Goal: Task Accomplishment & Management: Manage account settings

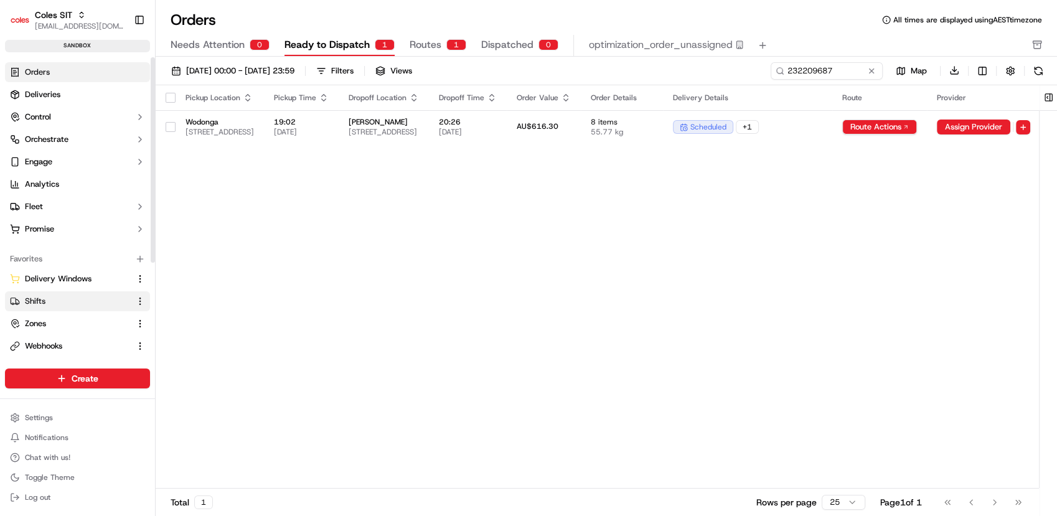
click at [54, 302] on link "Shifts" at bounding box center [70, 301] width 120 height 11
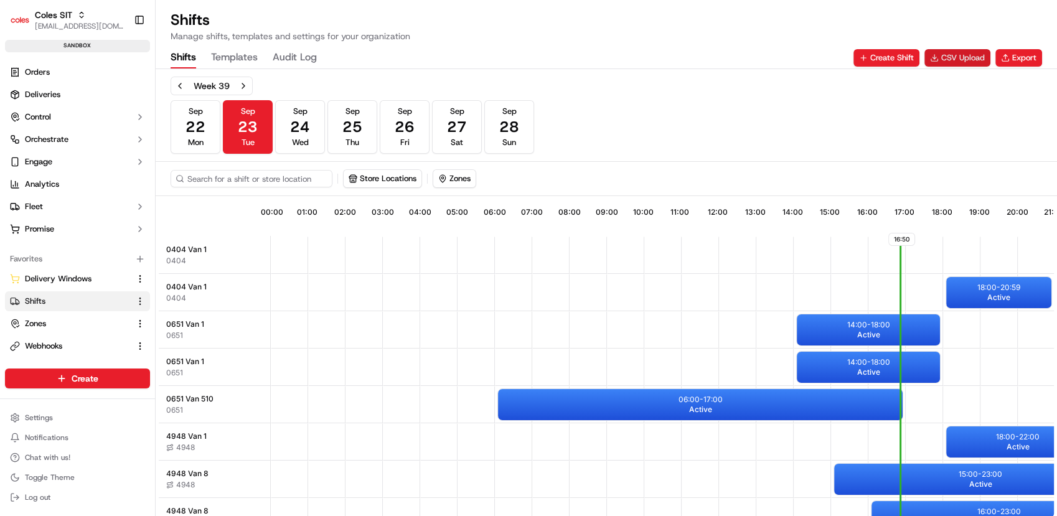
click at [963, 58] on button "CSV Upload" at bounding box center [957, 57] width 66 height 17
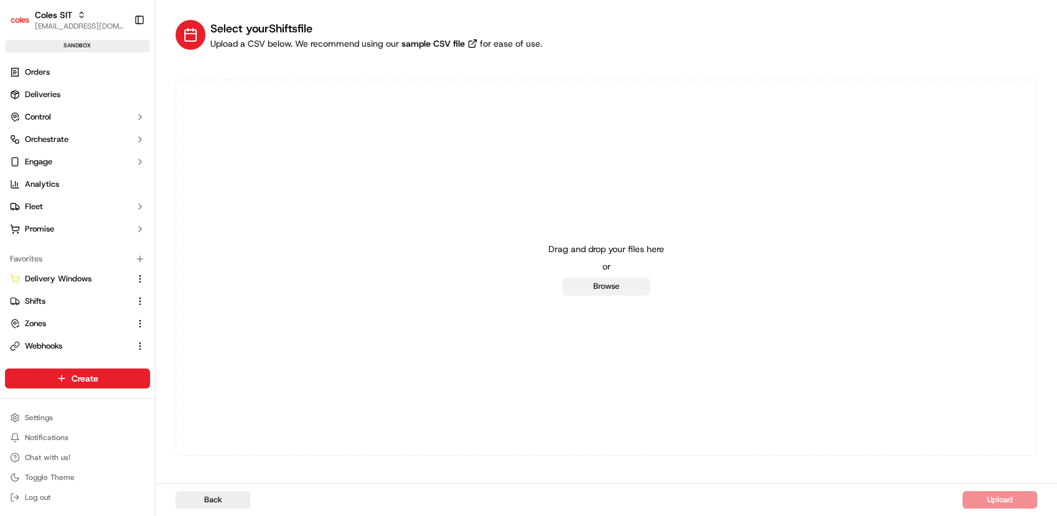
click at [607, 279] on button "Browse" at bounding box center [606, 286] width 87 height 17
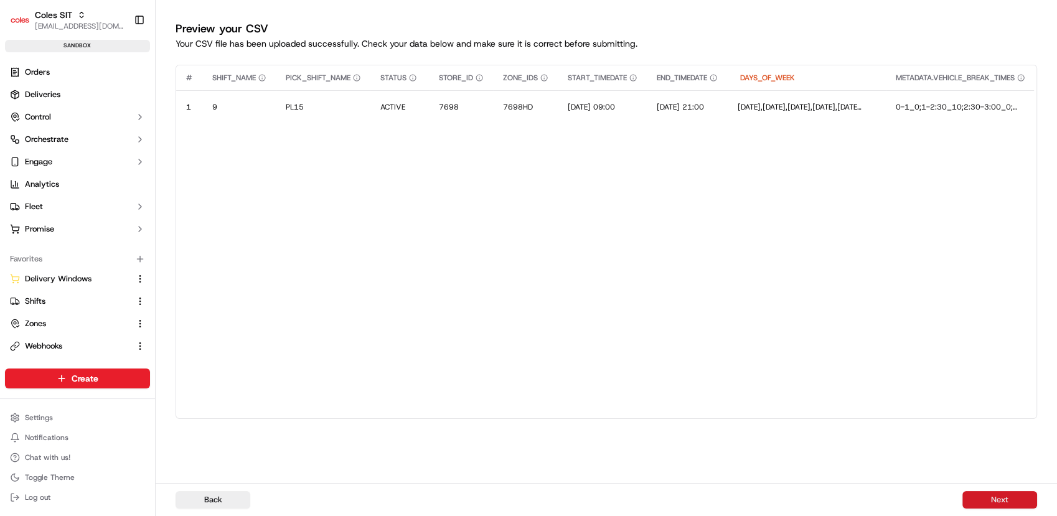
click at [970, 492] on button "Next" at bounding box center [999, 499] width 75 height 17
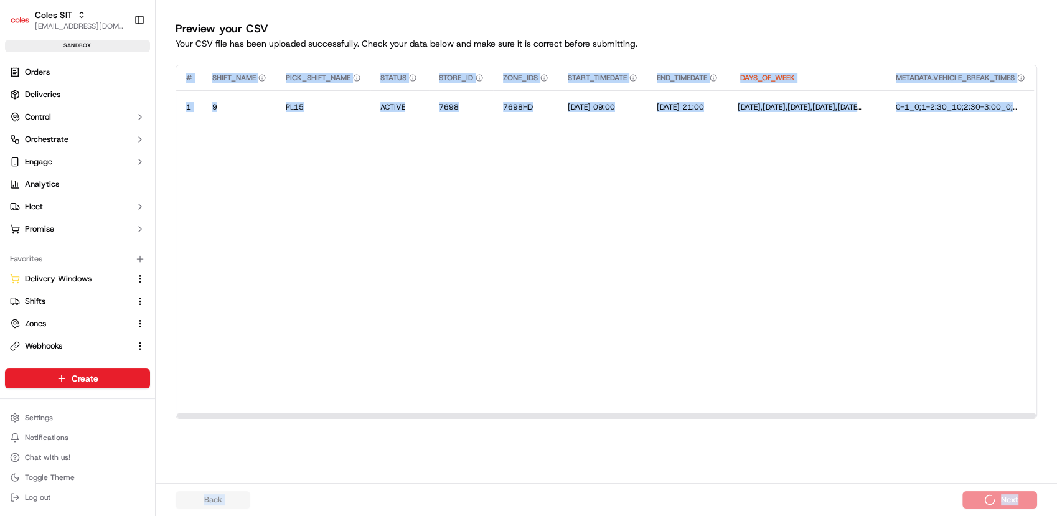
drag, startPoint x: 970, startPoint y: 492, endPoint x: 931, endPoint y: 297, distance: 198.0
click at [931, 297] on div "Preview your CSV Your CSV file has been uploaded successfully. Check your data …" at bounding box center [606, 258] width 901 height 516
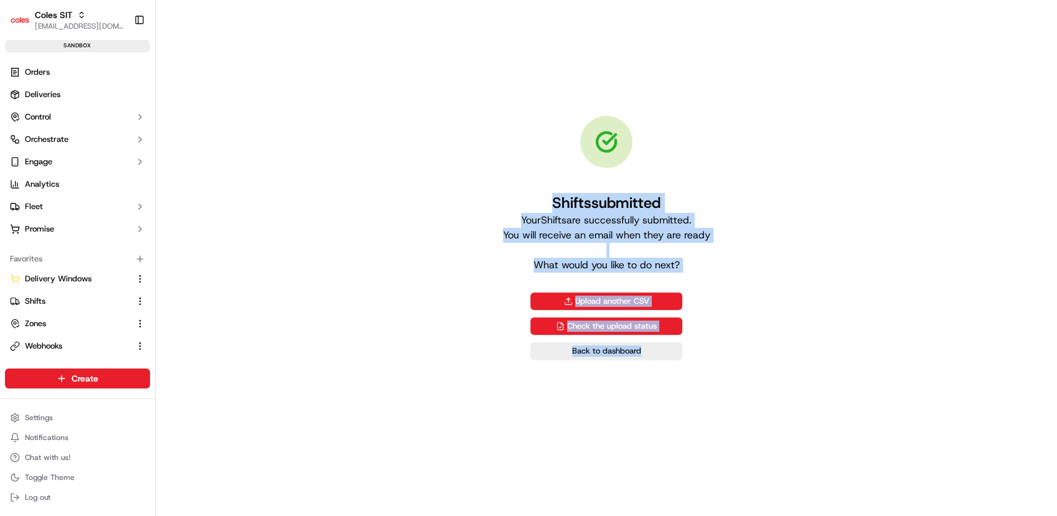
click at [931, 297] on div "Shifts submitted Your Shifts are successfully submitted. You will receive an em…" at bounding box center [606, 238] width 861 height 436
click at [70, 273] on span "Delivery Windows" at bounding box center [58, 278] width 67 height 11
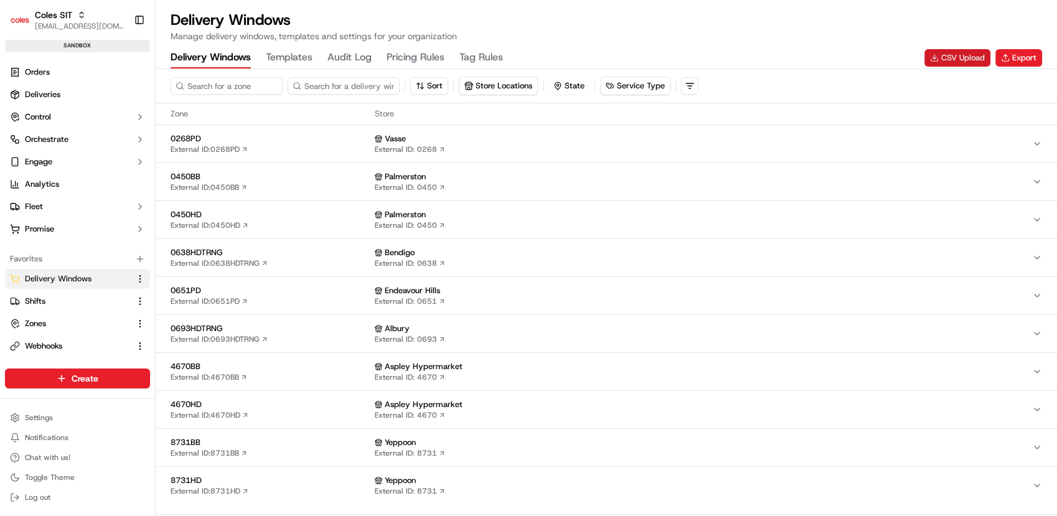
click at [963, 55] on button "CSV Upload" at bounding box center [957, 57] width 66 height 17
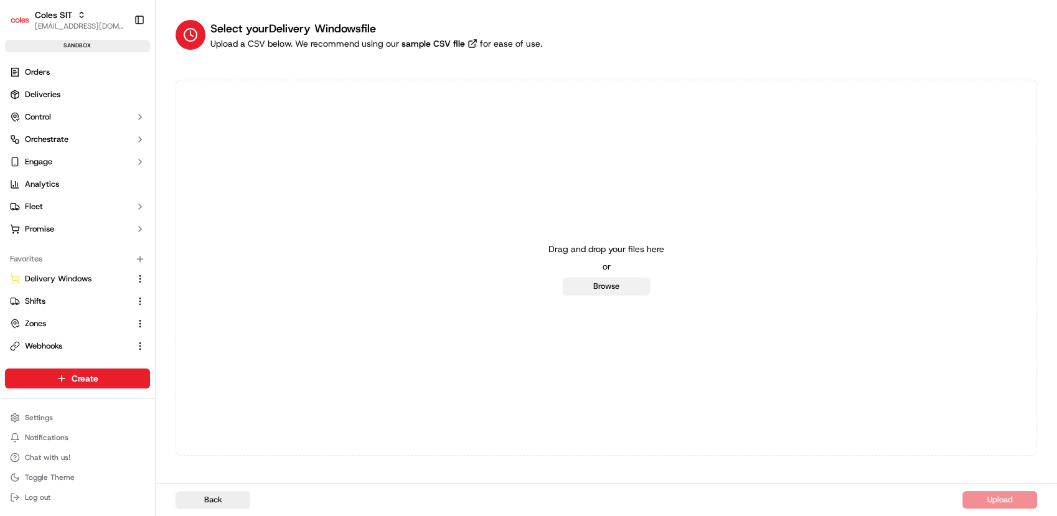
click at [576, 289] on button "Browse" at bounding box center [606, 286] width 87 height 17
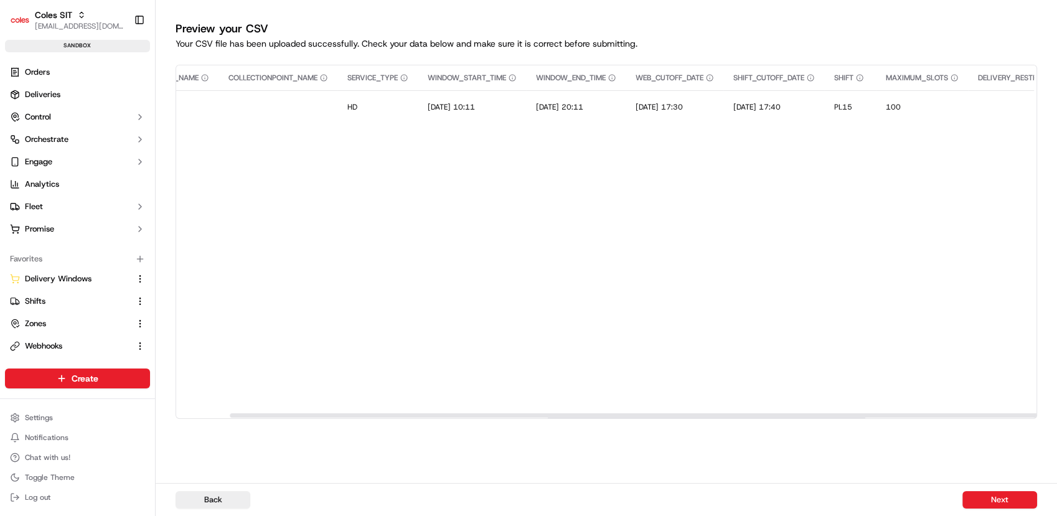
scroll to position [0, 216]
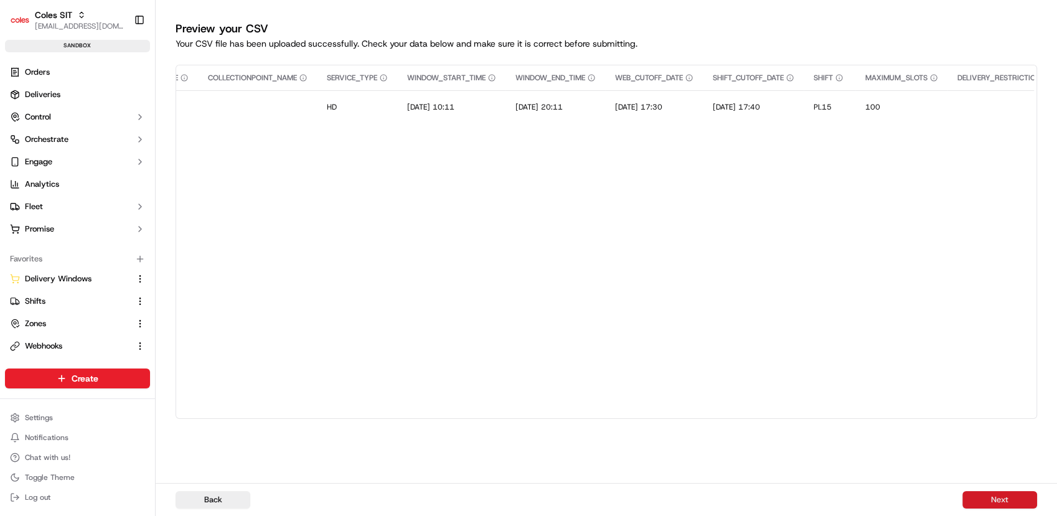
click at [996, 500] on button "Next" at bounding box center [999, 499] width 75 height 17
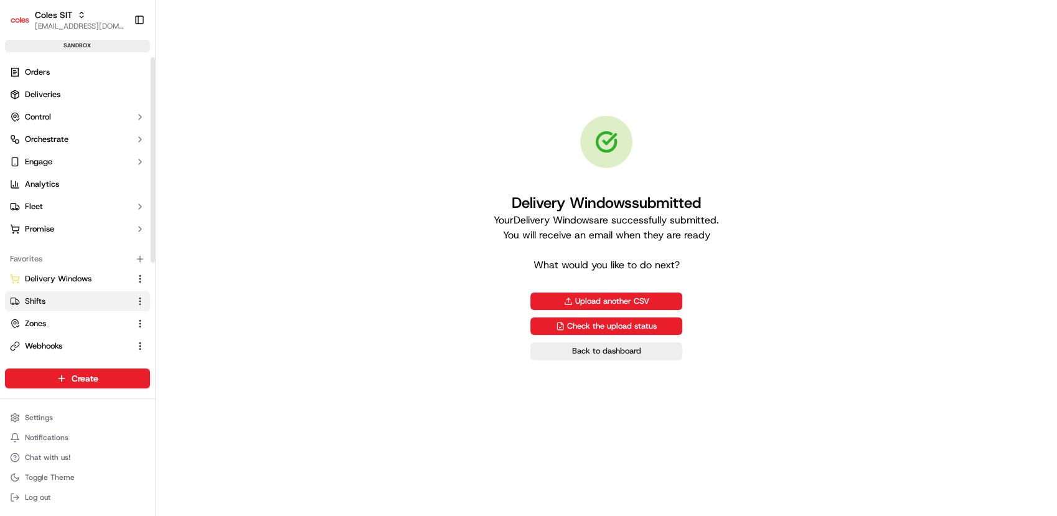
click at [49, 306] on link "Shifts" at bounding box center [70, 301] width 120 height 11
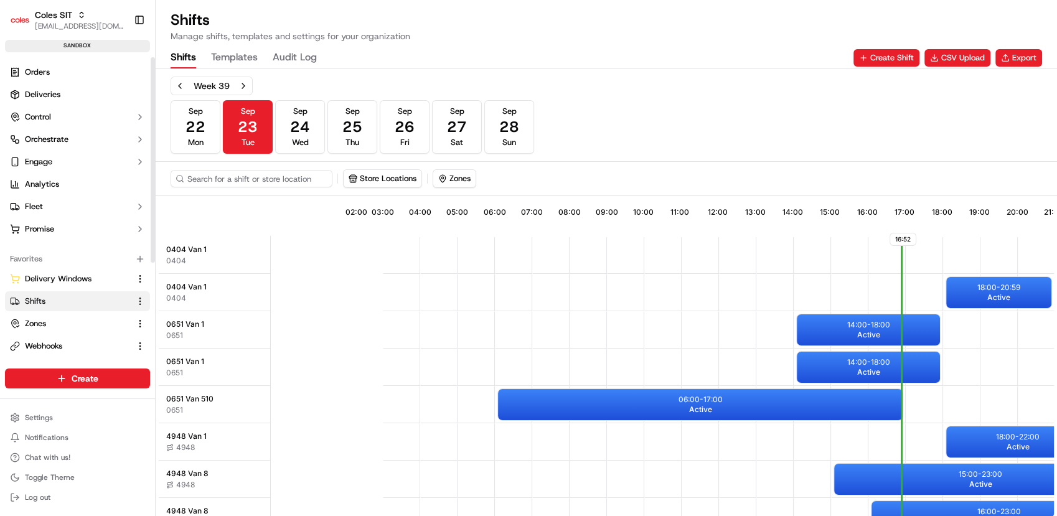
scroll to position [0, 119]
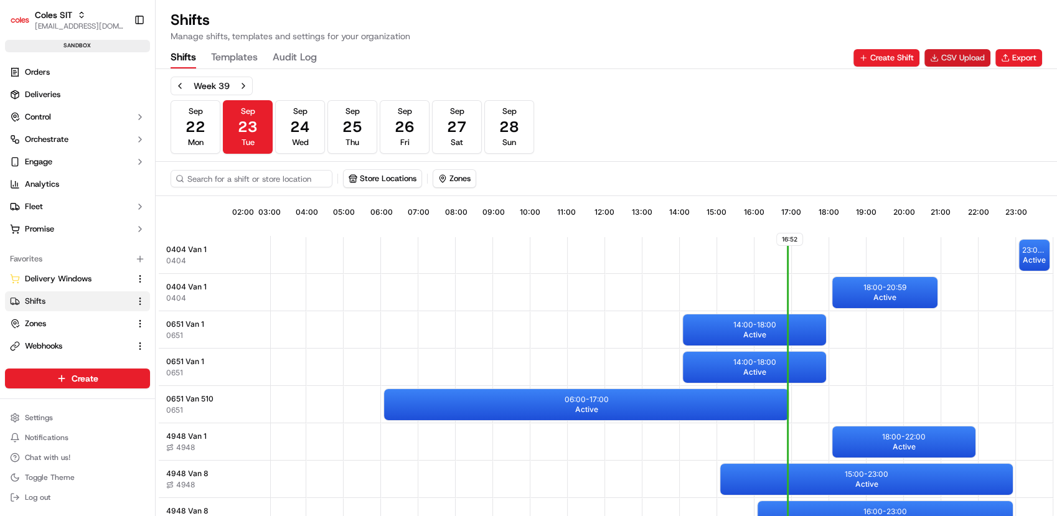
click at [951, 63] on button "CSV Upload" at bounding box center [957, 57] width 66 height 17
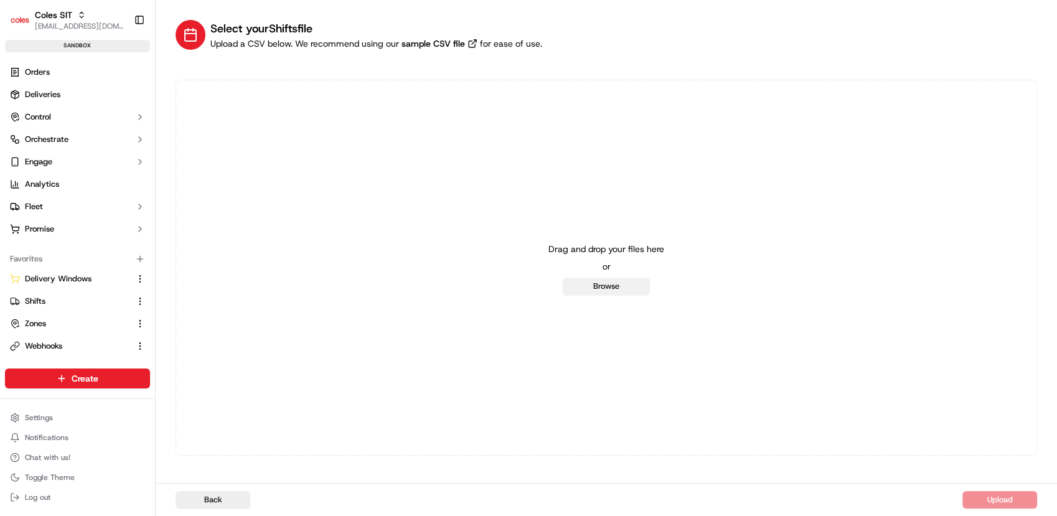
click at [614, 288] on button "Browse" at bounding box center [606, 286] width 87 height 17
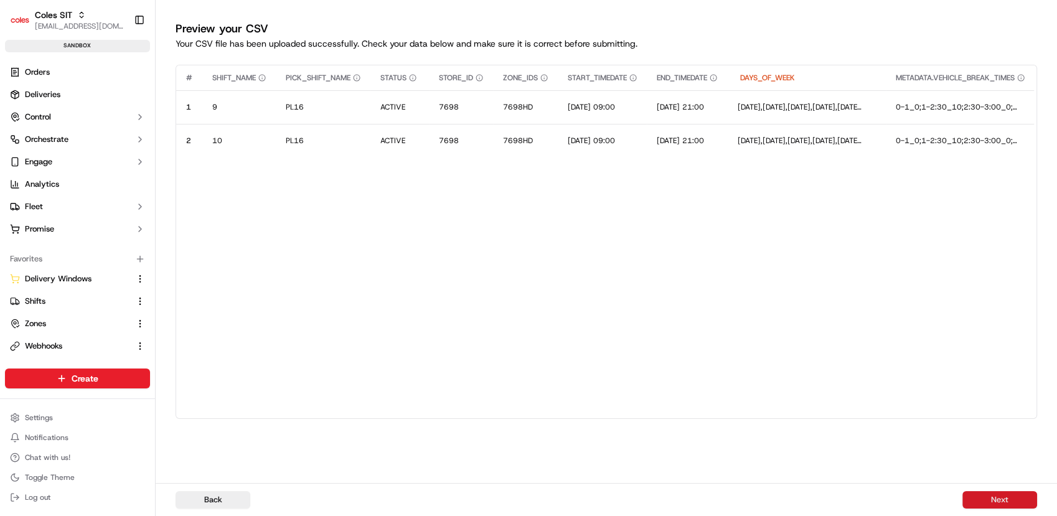
click at [967, 503] on button "Next" at bounding box center [999, 499] width 75 height 17
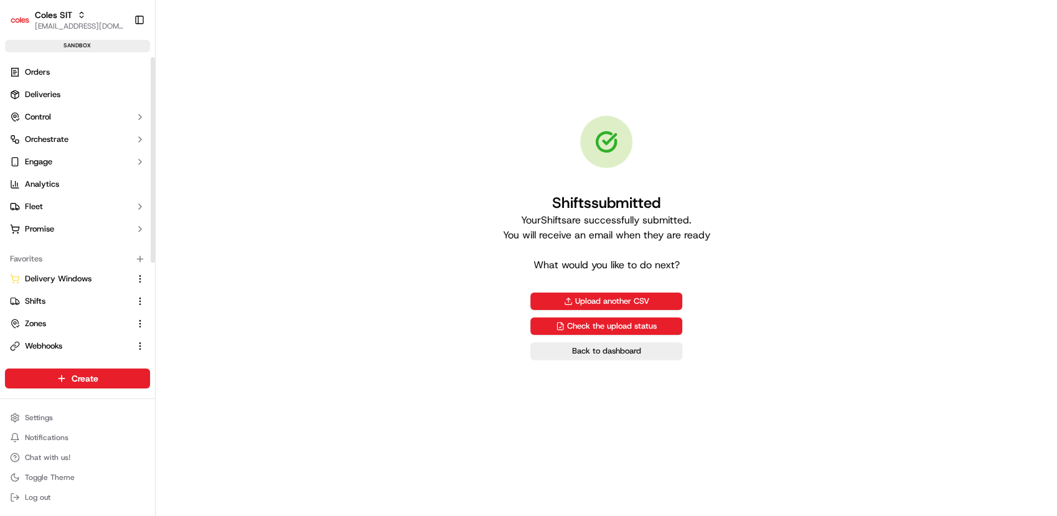
drag, startPoint x: 82, startPoint y: 284, endPoint x: 152, endPoint y: 264, distance: 72.9
click at [82, 283] on span "Delivery Windows" at bounding box center [58, 278] width 67 height 11
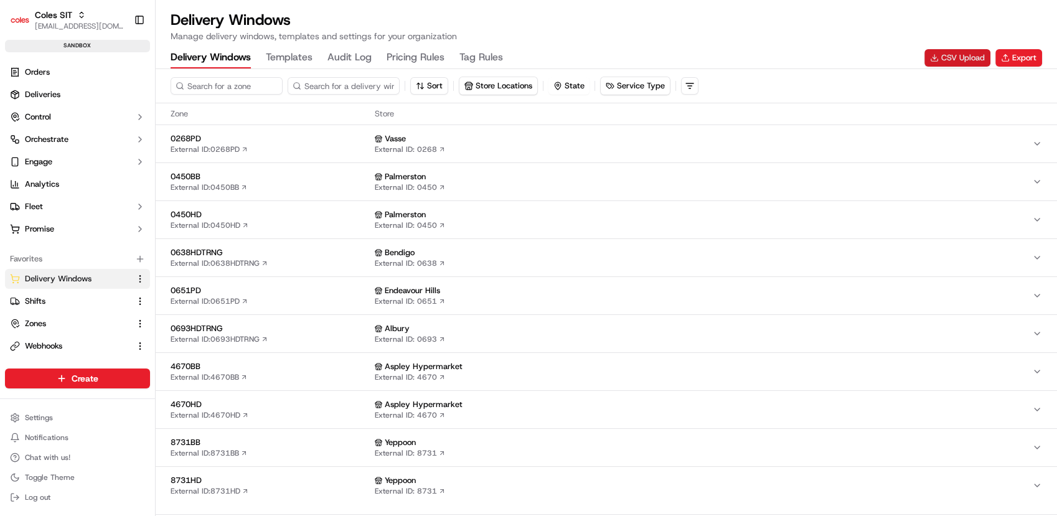
click at [971, 62] on button "CSV Upload" at bounding box center [957, 57] width 66 height 17
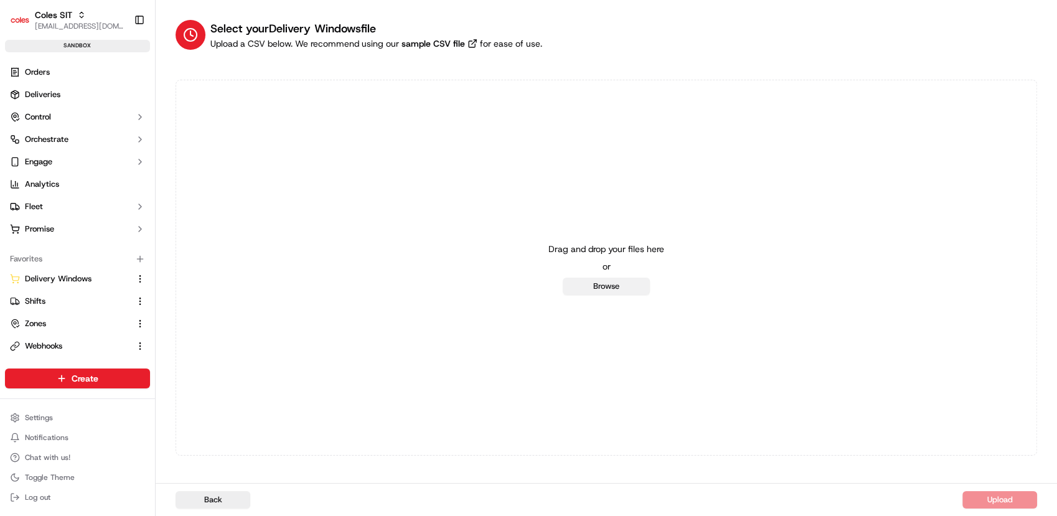
click at [612, 284] on button "Browse" at bounding box center [606, 286] width 87 height 17
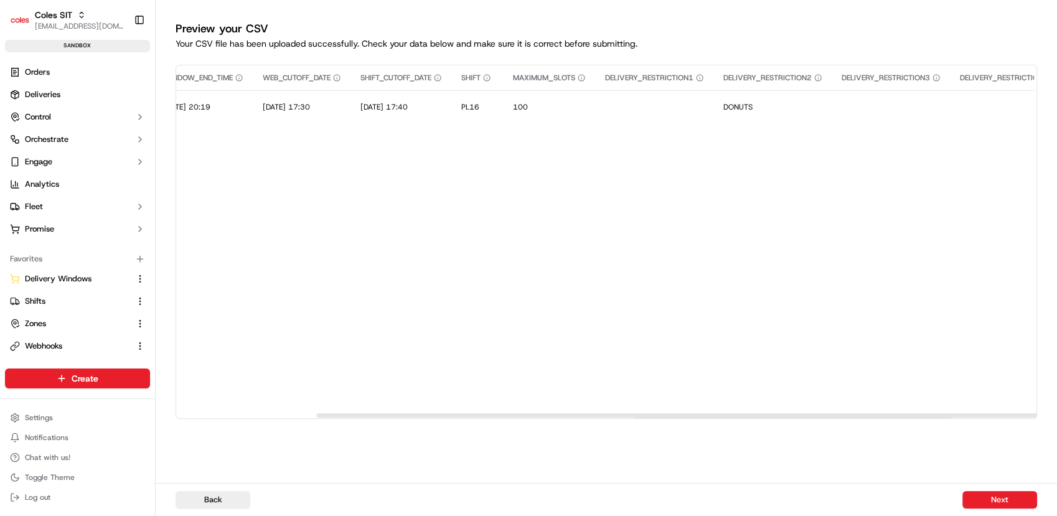
scroll to position [0, 569]
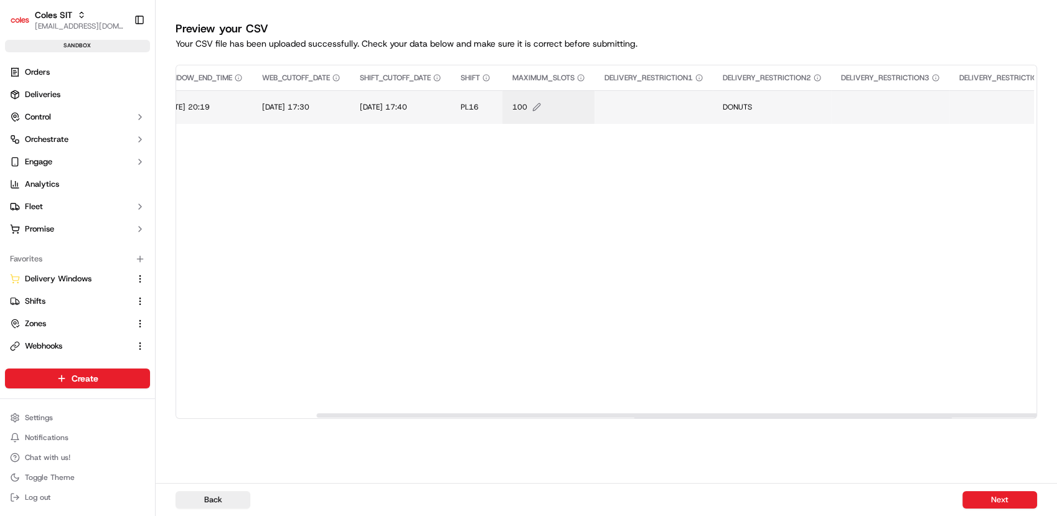
click at [527, 107] on span "100" at bounding box center [519, 107] width 15 height 10
type input "1"
type input "3"
type input "5"
click at [663, 98] on button at bounding box center [664, 94] width 17 height 22
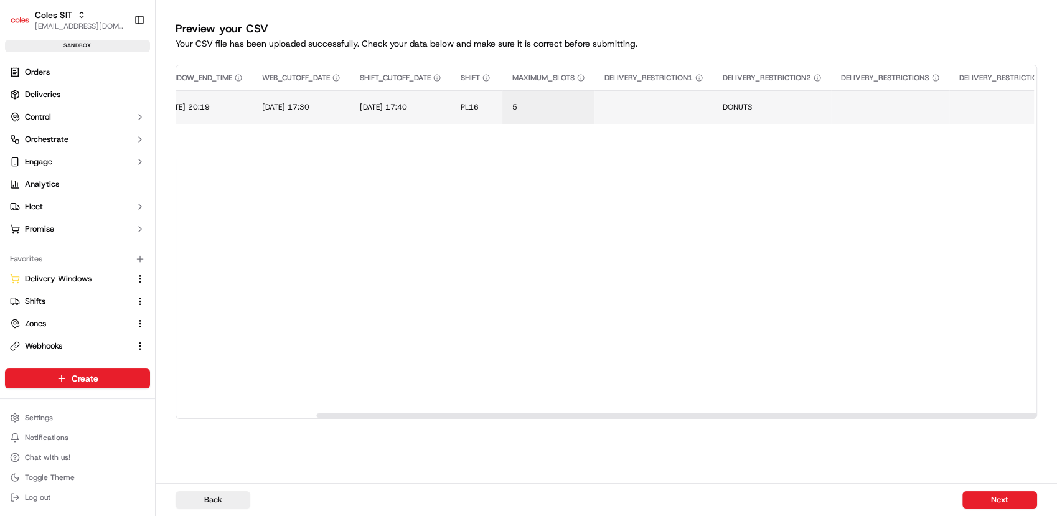
click at [1014, 503] on button "Next" at bounding box center [999, 499] width 75 height 17
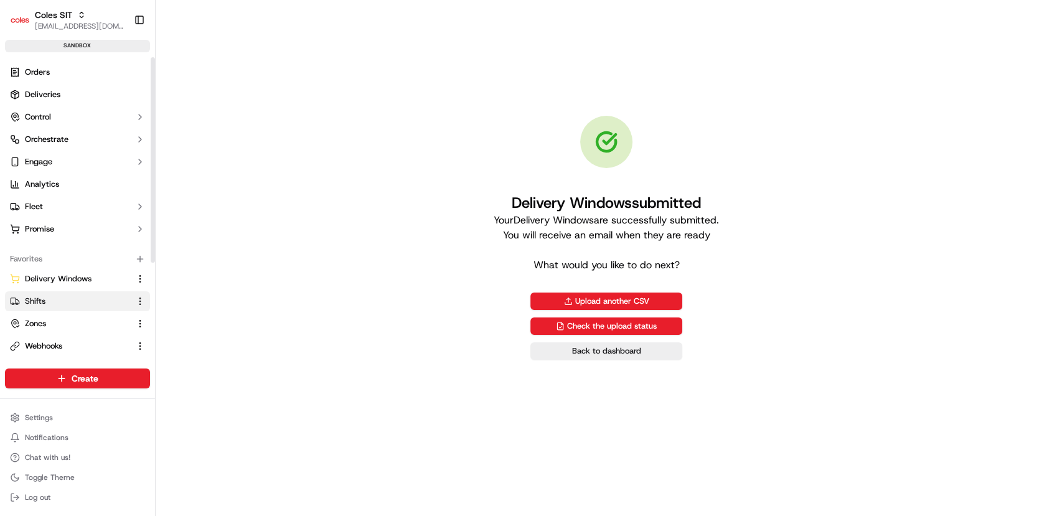
click at [73, 308] on button "Shifts" at bounding box center [77, 301] width 145 height 20
click at [26, 304] on link "Shifts" at bounding box center [70, 301] width 120 height 11
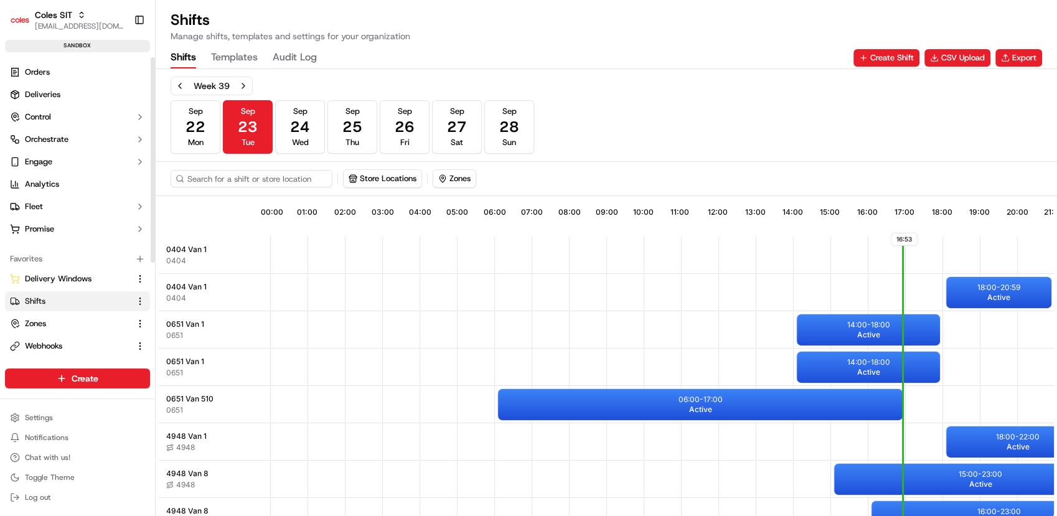
scroll to position [0, 119]
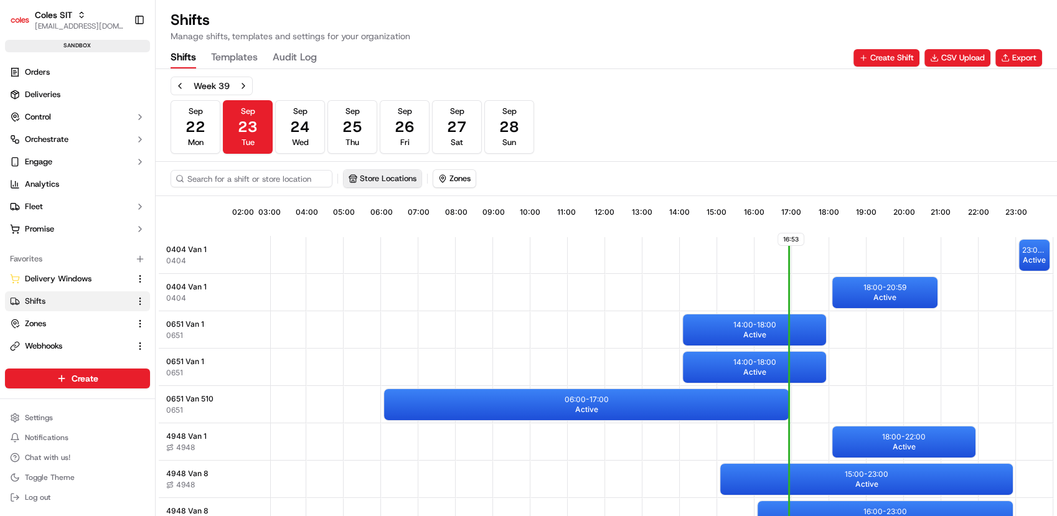
click at [358, 173] on button "Store Locations" at bounding box center [383, 178] width 78 height 17
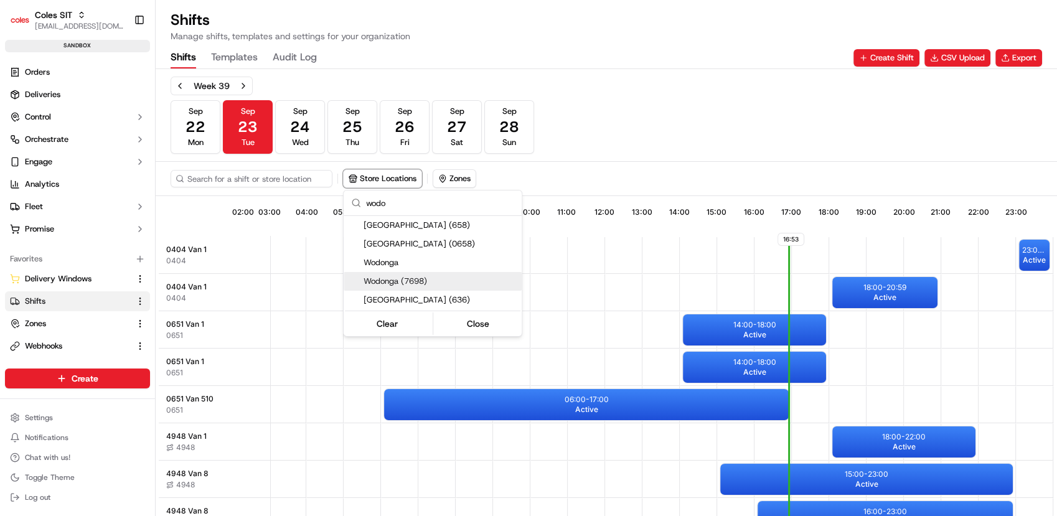
type input "wodo"
click at [409, 279] on span "Wodonga (7698)" at bounding box center [439, 281] width 153 height 11
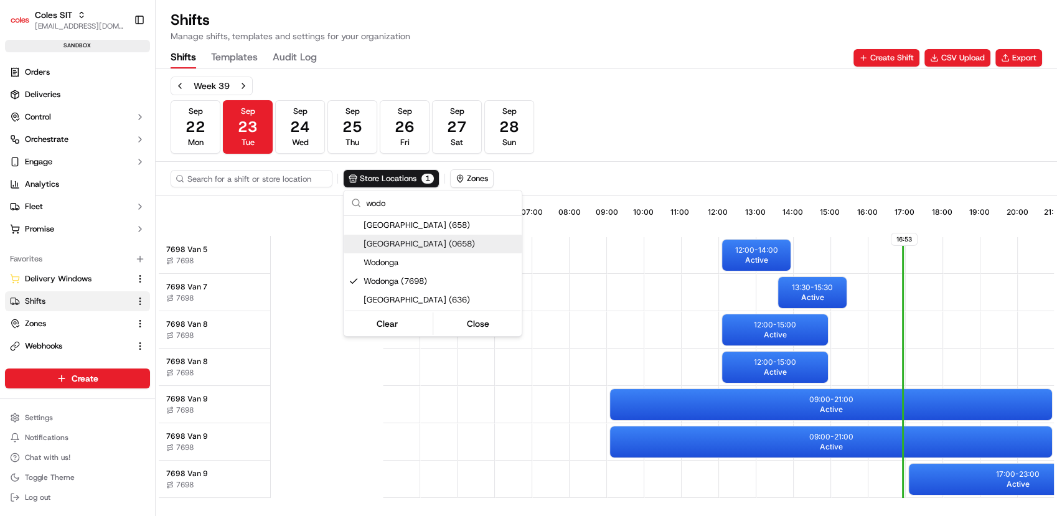
click at [675, 90] on html "Coles SIT prateekmohan.lal@coles.com.au Toggle Sidebar sandbox Orders Deliverie…" at bounding box center [528, 258] width 1057 height 516
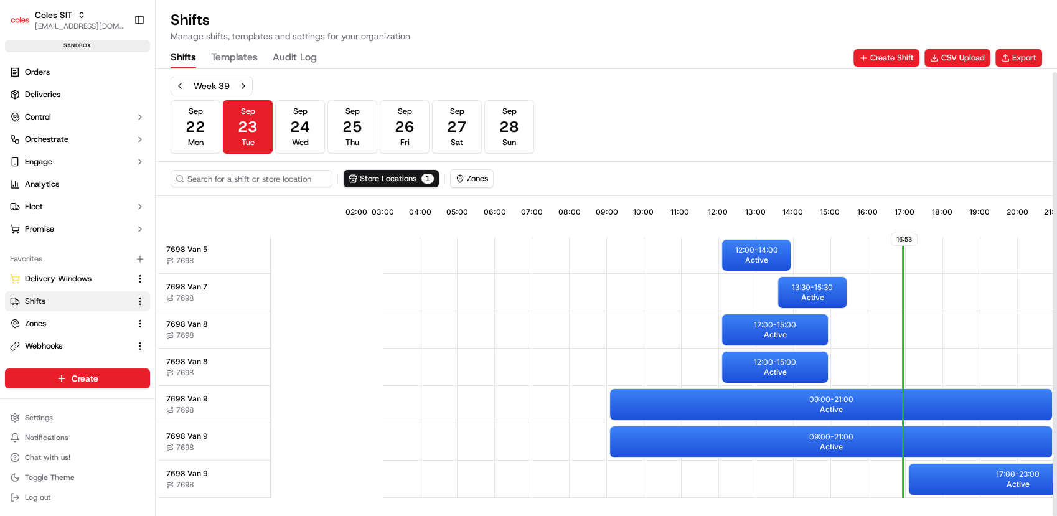
scroll to position [3, 0]
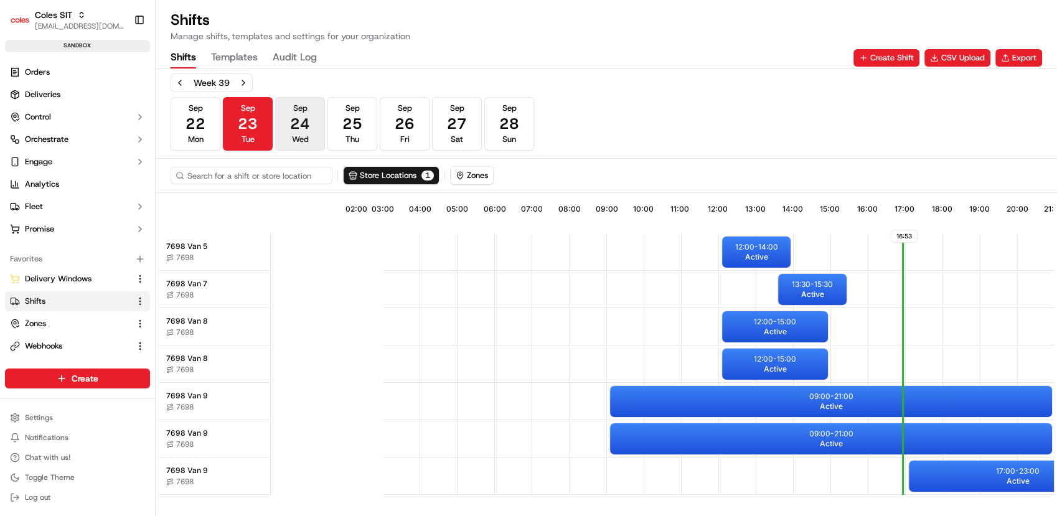
click at [298, 117] on span "24" at bounding box center [300, 124] width 20 height 20
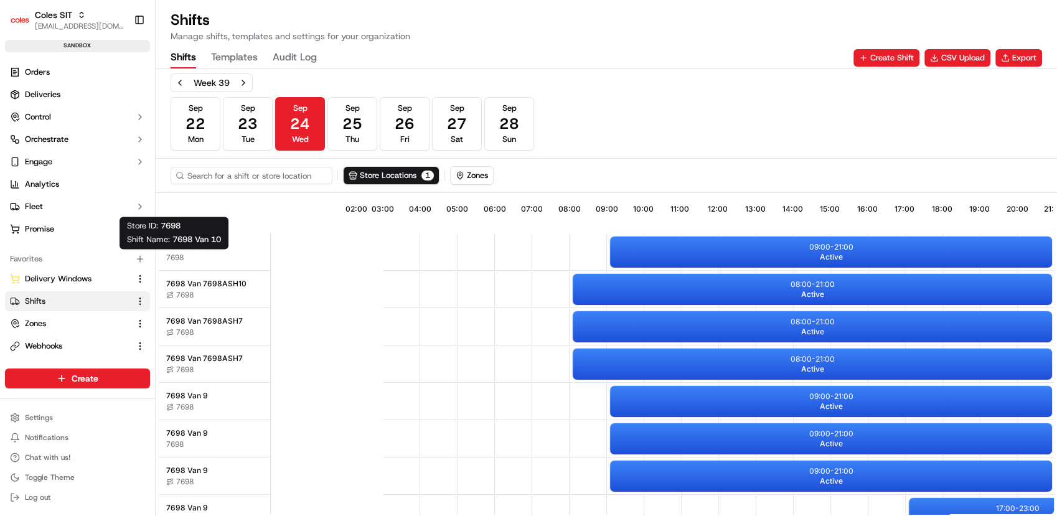
click at [175, 256] on span "7698" at bounding box center [174, 258] width 17 height 10
click at [830, 246] on p "09:00 - 21:00" at bounding box center [831, 247] width 44 height 10
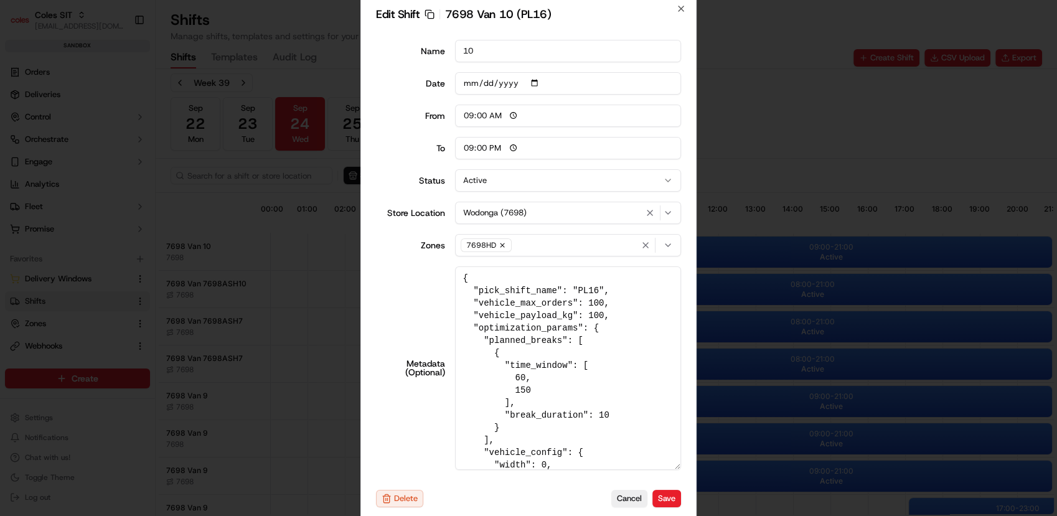
drag, startPoint x: 675, startPoint y: 397, endPoint x: 703, endPoint y: 540, distance: 145.1
click at [703, 515] on html "Coles SIT prateekmohan.lal@coles.com.au Toggle Sidebar sandbox Orders Deliverie…" at bounding box center [528, 258] width 1057 height 516
click at [586, 303] on textarea "{ "pick_shift_name": "PL16", "vehicle_max_orders": 100, "vehicle_payload_kg": 1…" at bounding box center [568, 368] width 227 height 204
type textarea "{ "pick_shift_name": "PL16", "vehicle_max_orders": 3, "vehicle_payload_kg": 100…"
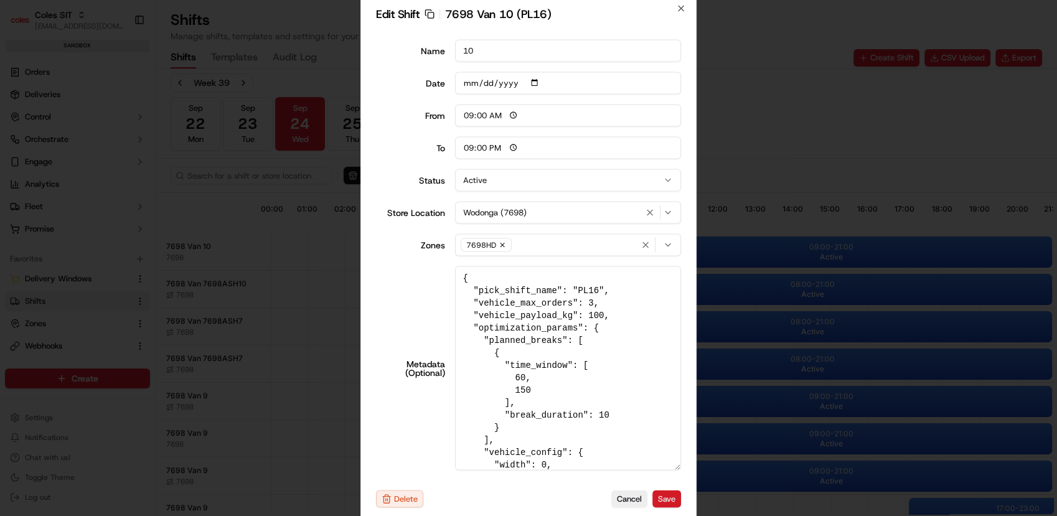
click at [675, 500] on button "Save" at bounding box center [666, 498] width 29 height 17
type input "06:00"
type input "14:00"
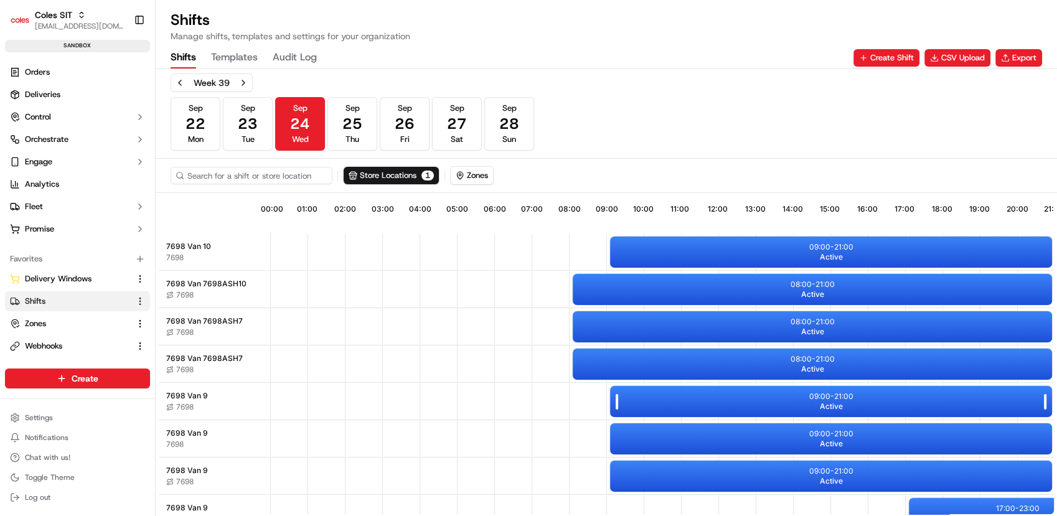
click at [765, 390] on div "09:00 - 21:00 Active" at bounding box center [831, 401] width 442 height 31
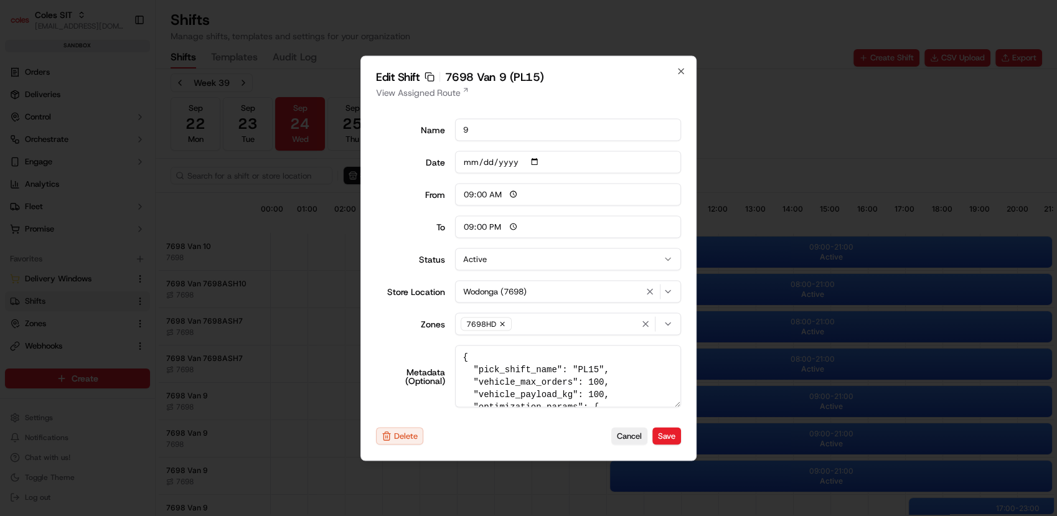
click at [784, 389] on div at bounding box center [528, 258] width 1057 height 516
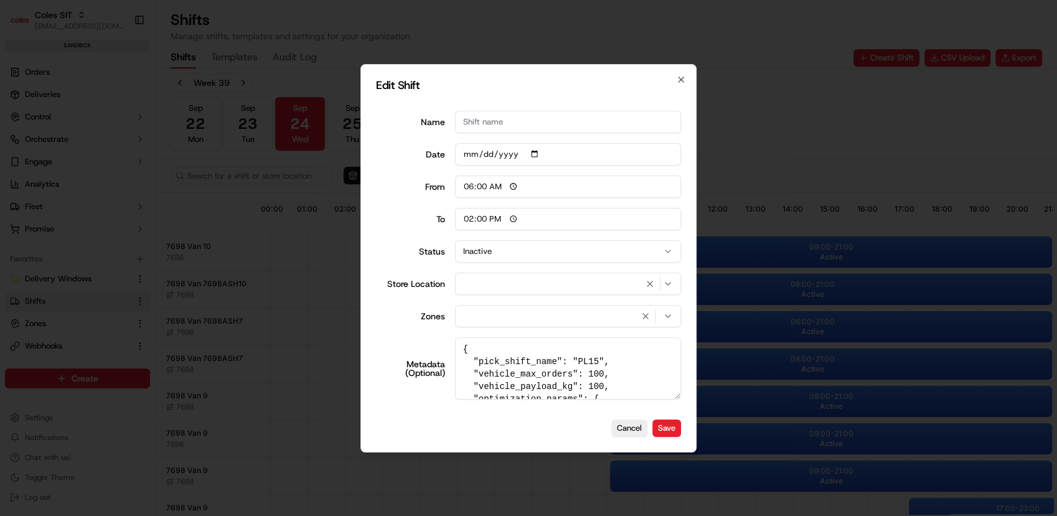
type input "06:00"
type input "14:00"
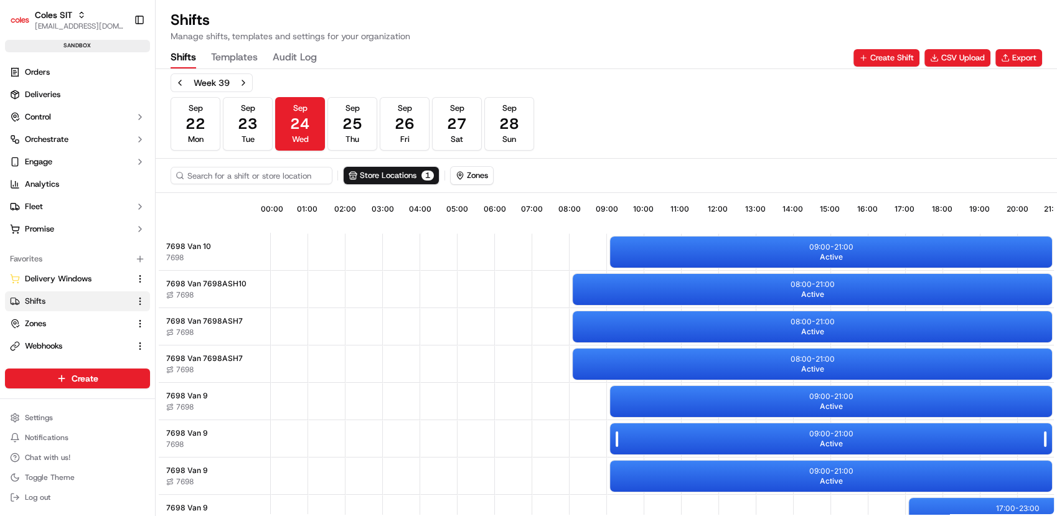
click at [810, 430] on p "09:00 - 21:00" at bounding box center [831, 434] width 44 height 10
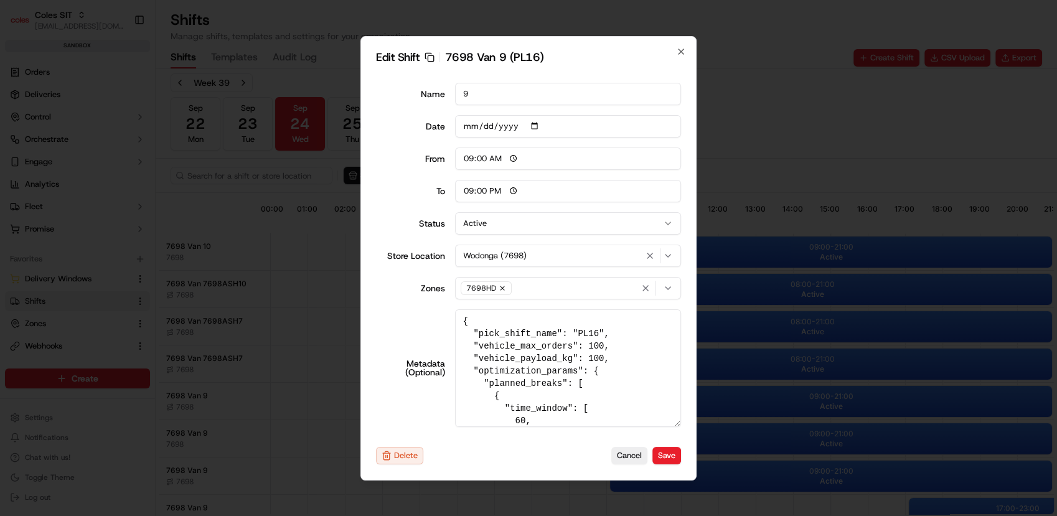
drag, startPoint x: 678, startPoint y: 392, endPoint x: 690, endPoint y: 447, distance: 56.8
click at [690, 447] on div "Edit Shift Copy sft_DGHWTPWaYoLFxTz6PoH8ZB 7698 Van 9 (PL16) Name 9 Date 2025-0…" at bounding box center [528, 258] width 336 height 444
click at [582, 347] on textarea "{ "pick_shift_name": "PL16", "vehicle_max_orders": 100, "vehicle_payload_kg": 1…" at bounding box center [568, 368] width 227 height 118
type textarea "{ "pick_shift_name": "PL16", "vehicle_max_orders": 2, "vehicle_payload_kg": 100…"
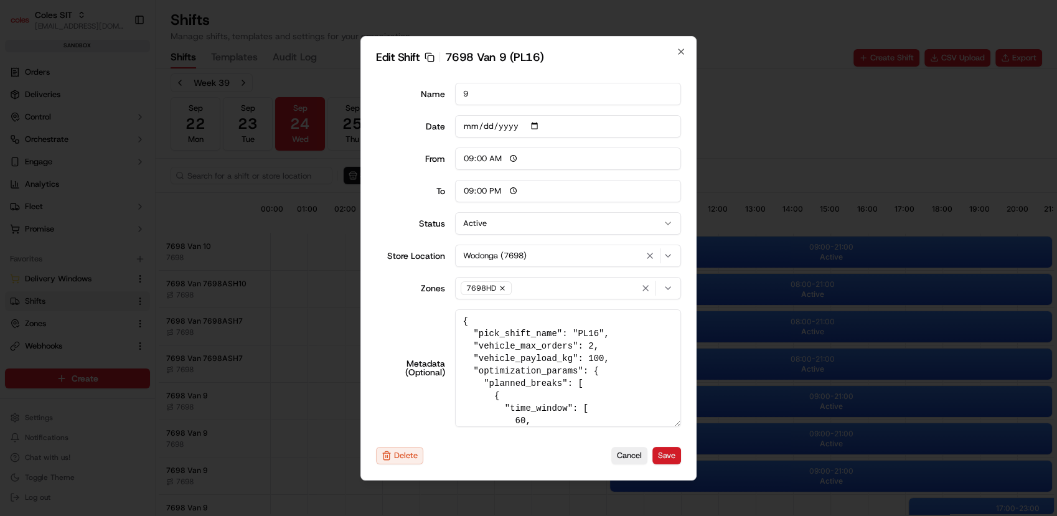
click at [669, 461] on button "Save" at bounding box center [666, 455] width 29 height 17
type input "06:00"
type input "14:00"
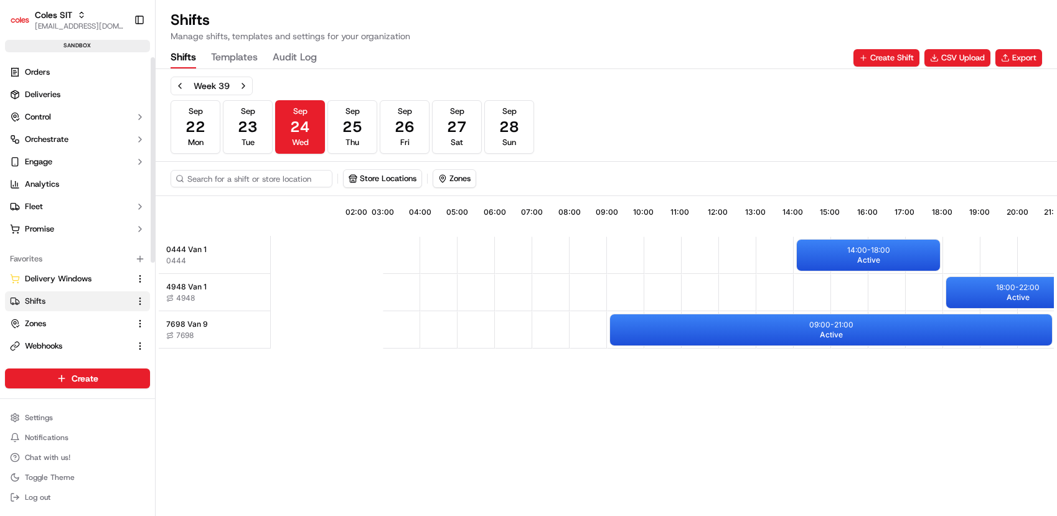
click at [65, 73] on link "Orders" at bounding box center [77, 72] width 145 height 20
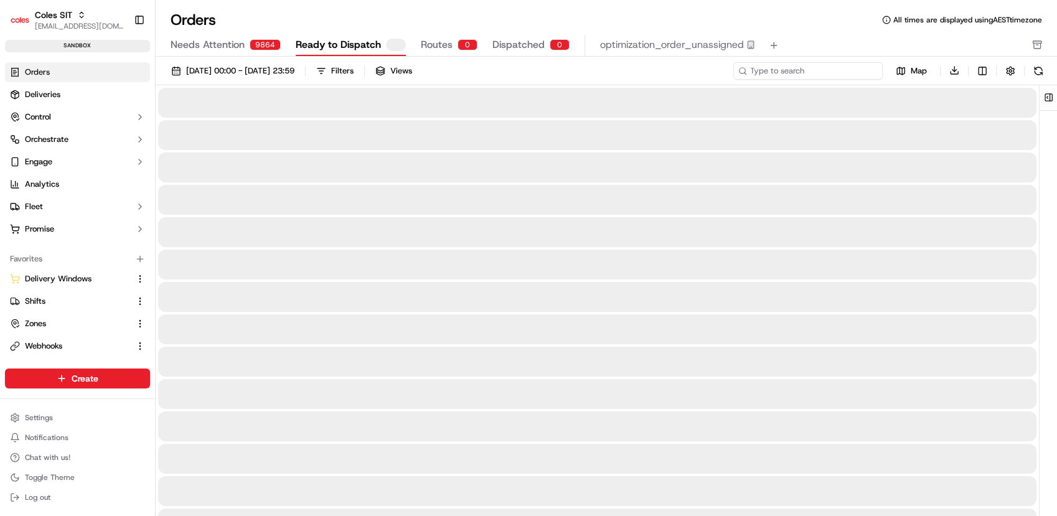
click at [839, 66] on input at bounding box center [807, 70] width 149 height 17
paste input "232214275"
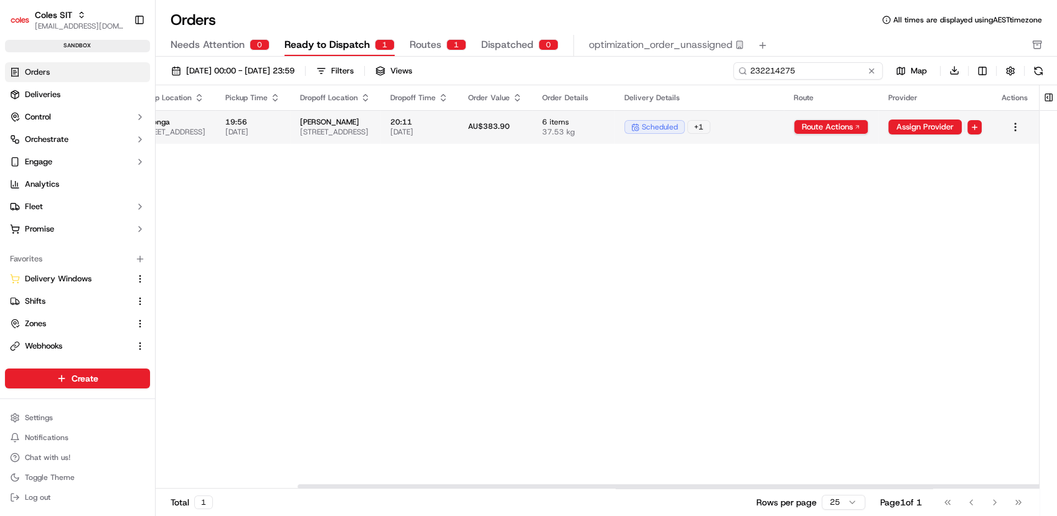
scroll to position [0, 176]
type input "232214275"
click at [883, 132] on html "Coles SIT prateekmohan.lal@coles.com.au Toggle Sidebar sandbox Orders Deliverie…" at bounding box center [528, 258] width 1057 height 516
click at [855, 152] on div "View Route" at bounding box center [859, 149] width 73 height 19
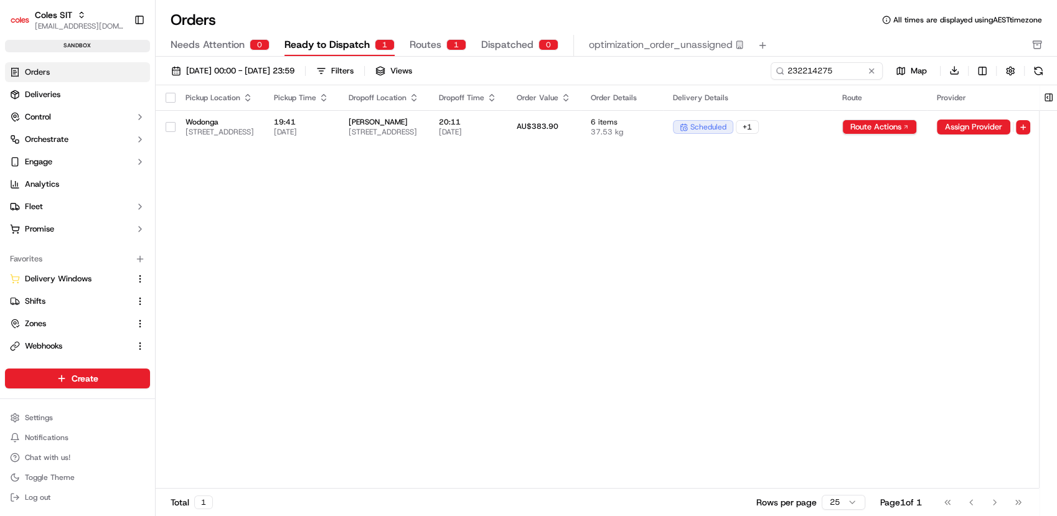
scroll to position [0, 207]
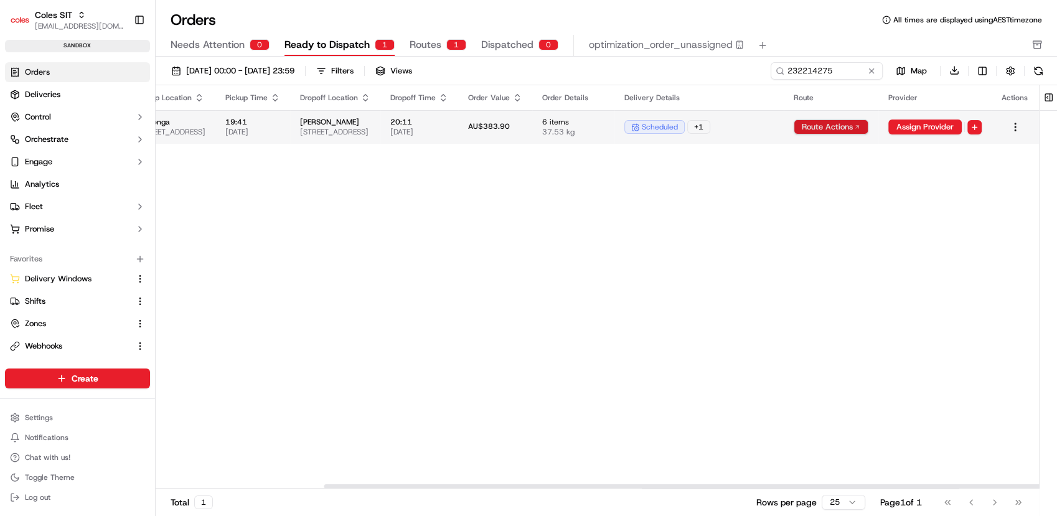
click at [808, 126] on html "Coles SIT prateekmohan.lal@coles.com.au Toggle Sidebar sandbox Orders Deliverie…" at bounding box center [528, 258] width 1057 height 516
click at [822, 155] on div "View Route" at bounding box center [828, 149] width 73 height 19
click at [934, 128] on button "Assign Provider" at bounding box center [924, 126] width 73 height 15
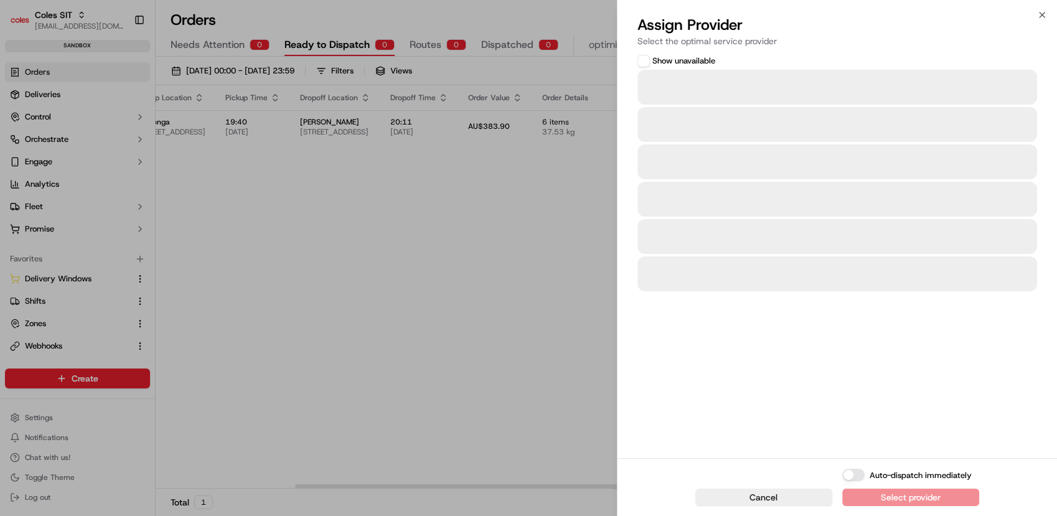
scroll to position [0, 0]
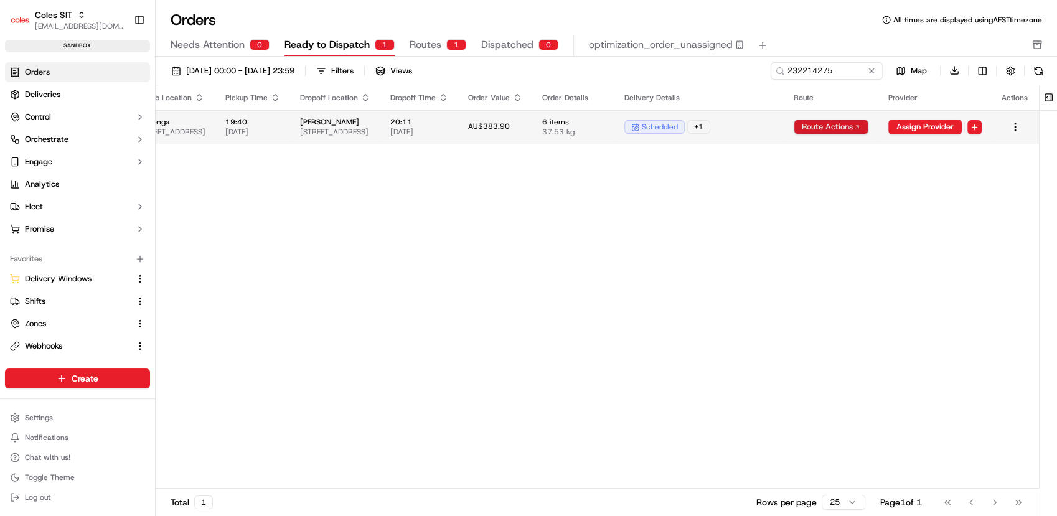
click at [856, 126] on html "Coles SIT [EMAIL_ADDRESS][DOMAIN_NAME] Toggle Sidebar sandbox Orders Deliveries…" at bounding box center [528, 258] width 1057 height 516
click at [856, 154] on div "View Route" at bounding box center [864, 149] width 73 height 19
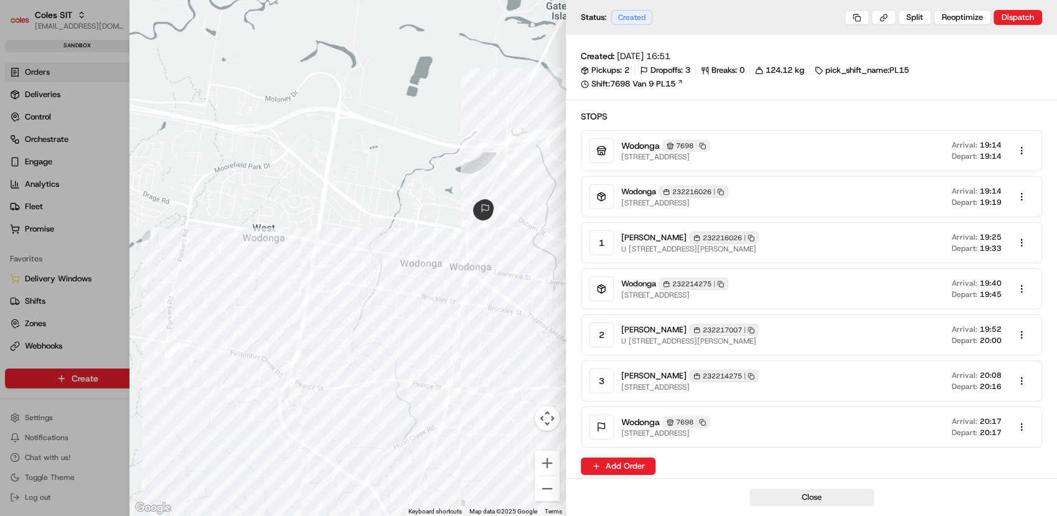
drag, startPoint x: 742, startPoint y: 236, endPoint x: 785, endPoint y: 239, distance: 43.0
click at [759, 239] on div "Prateek Mohan 232216026 Copy 232216026" at bounding box center [690, 238] width 138 height 12
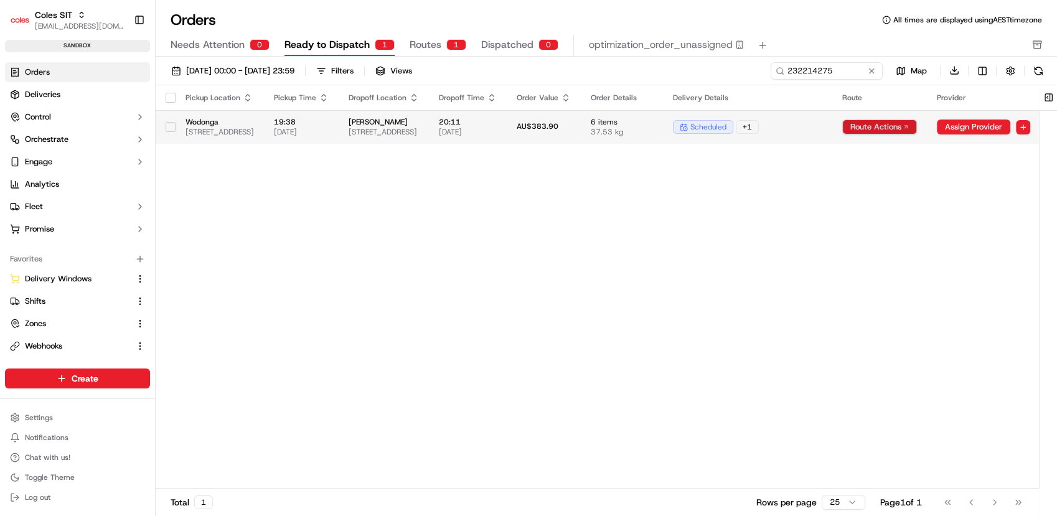
click at [1029, 133] on html "Coles SIT [EMAIL_ADDRESS][DOMAIN_NAME] Toggle Sidebar sandbox Orders Deliveries…" at bounding box center [528, 258] width 1057 height 516
click at [1004, 151] on div "View Route" at bounding box center [1016, 149] width 73 height 19
click at [1015, 125] on html "Coles SIT [EMAIL_ADDRESS][DOMAIN_NAME] Toggle Sidebar sandbox Orders Deliveries…" at bounding box center [528, 258] width 1057 height 516
click at [1009, 146] on div "View Route" at bounding box center [1016, 149] width 73 height 19
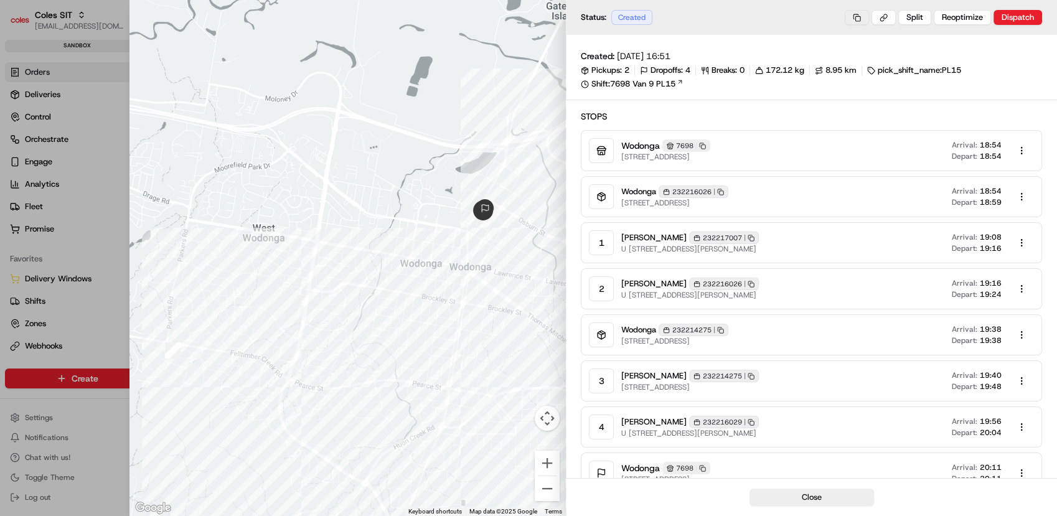
click at [862, 22] on button at bounding box center [857, 17] width 24 height 15
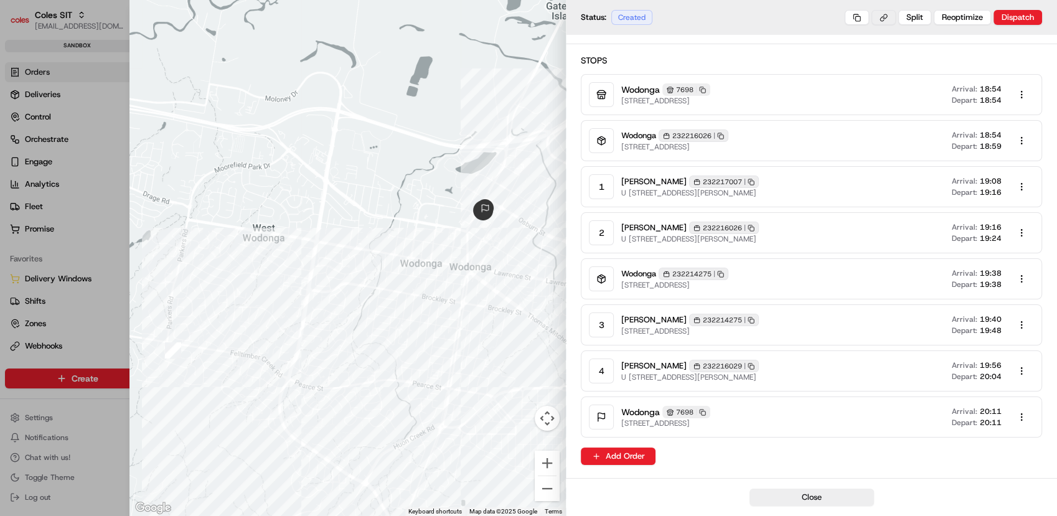
click at [876, 15] on button at bounding box center [883, 17] width 24 height 15
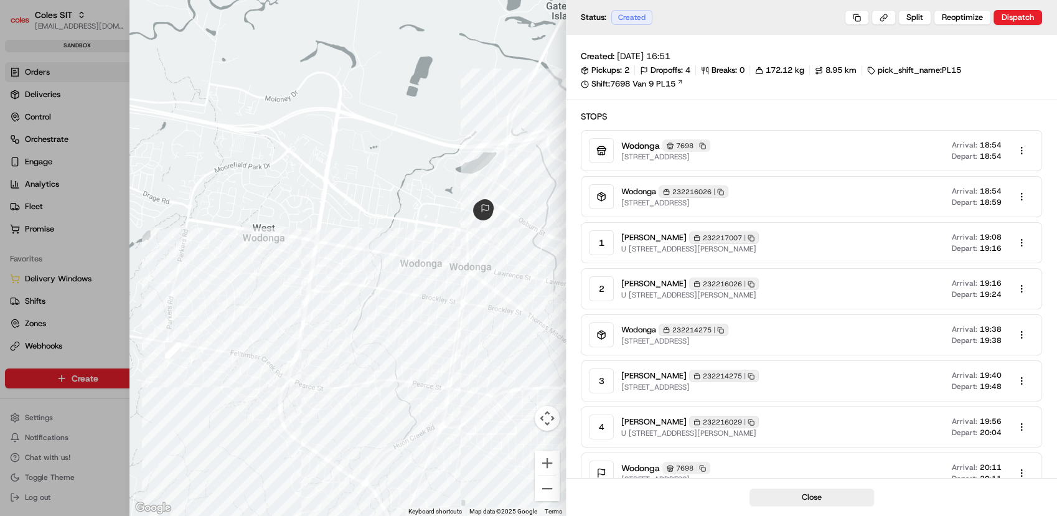
click at [1019, 243] on body "Coles SIT [EMAIL_ADDRESS][DOMAIN_NAME] Toggle Sidebar sandbox Orders Deliveries…" at bounding box center [528, 258] width 1057 height 516
click at [986, 262] on div "Edit" at bounding box center [998, 269] width 110 height 19
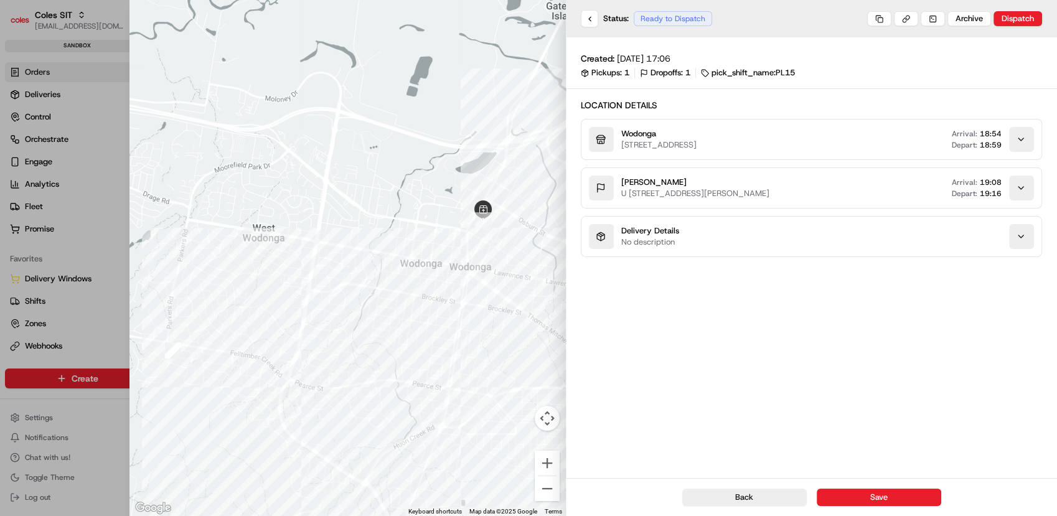
click at [1011, 187] on div "button" at bounding box center [1021, 188] width 25 height 25
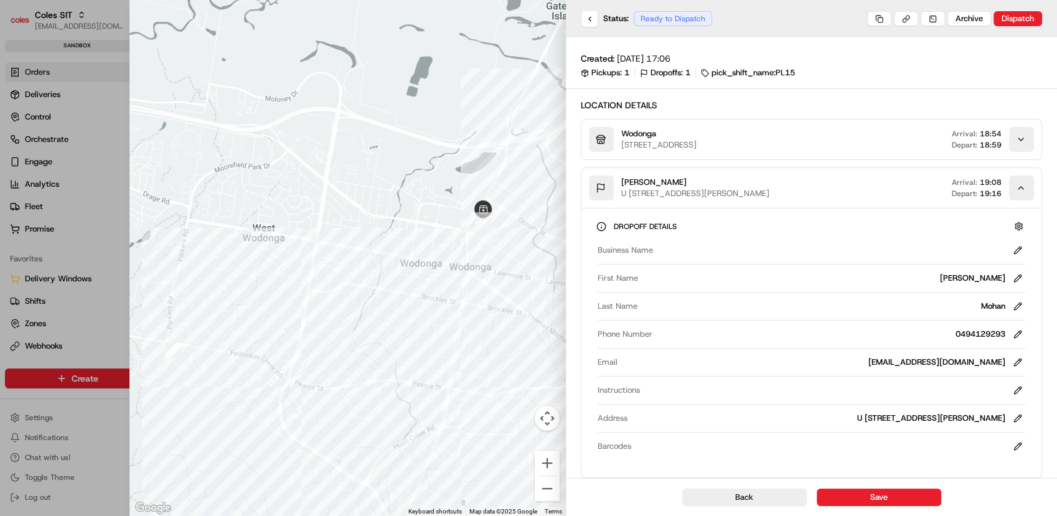
scroll to position [62, 0]
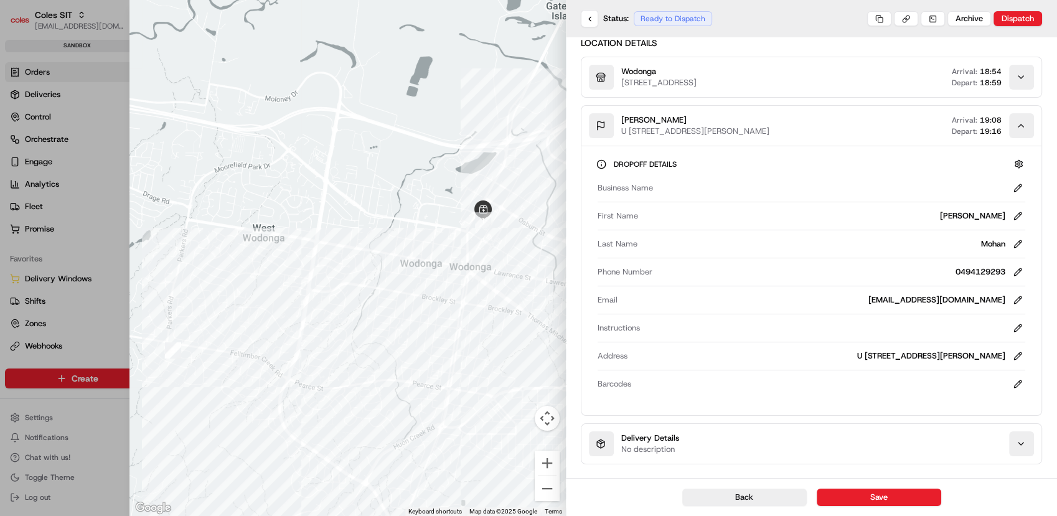
click at [1024, 125] on icon "button" at bounding box center [1021, 126] width 10 height 10
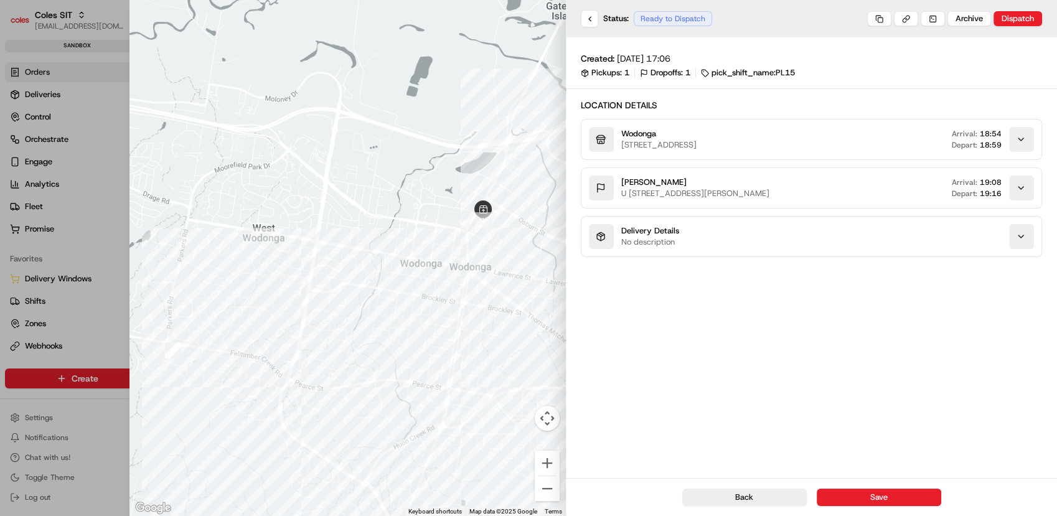
click at [1003, 245] on div "button" at bounding box center [1004, 236] width 57 height 25
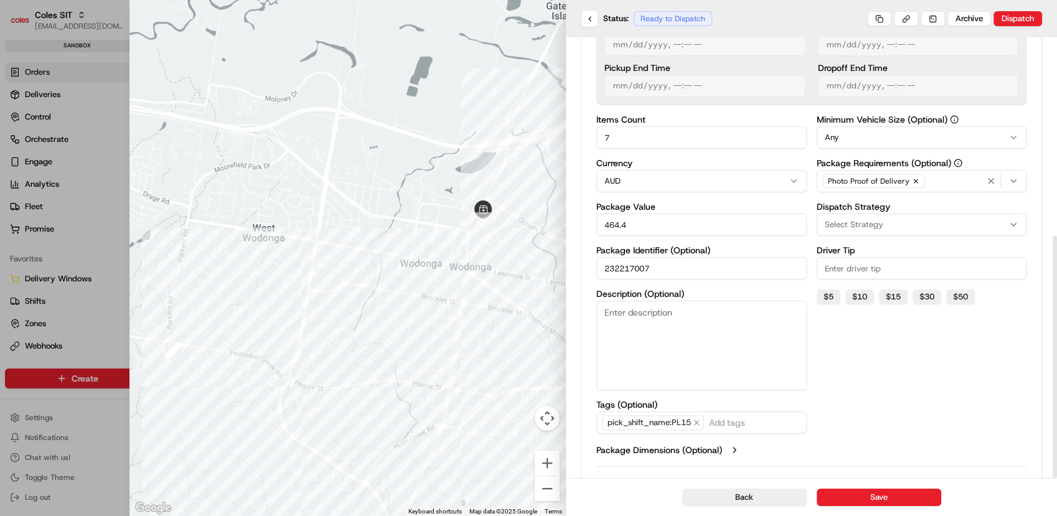
scroll to position [361, 0]
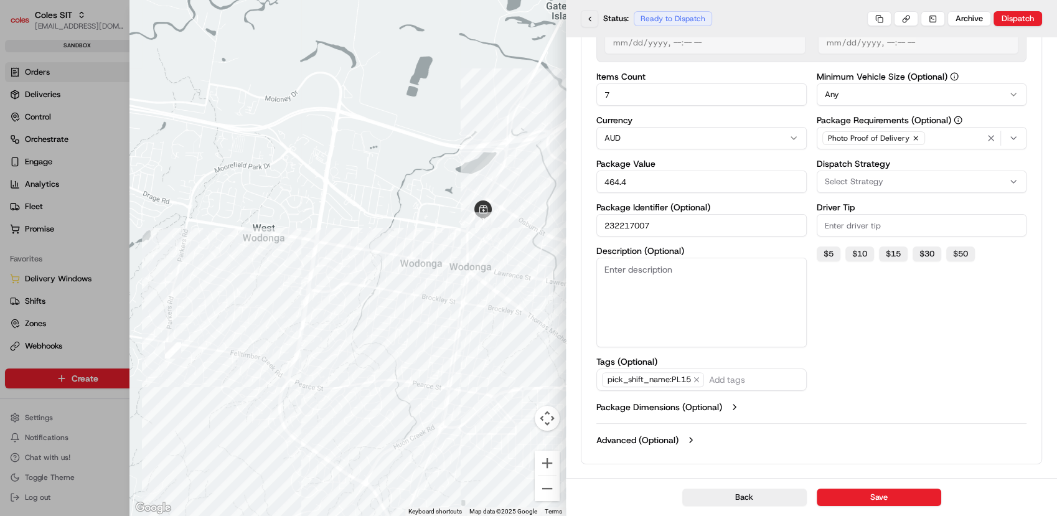
click at [591, 21] on button at bounding box center [589, 18] width 17 height 17
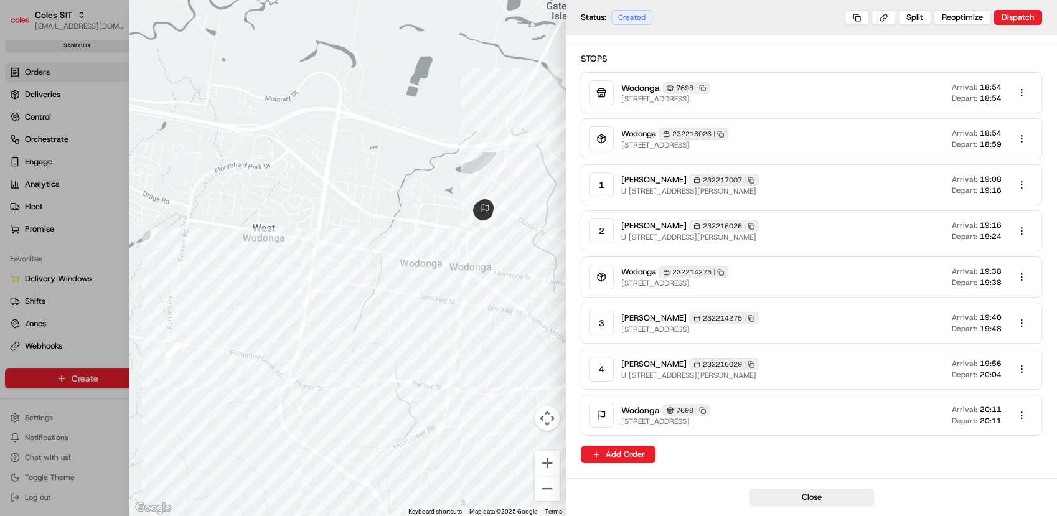
scroll to position [56, 0]
click at [1021, 324] on button "button" at bounding box center [1021, 324] width 25 height 25
click at [996, 347] on div "Edit" at bounding box center [998, 351] width 110 height 19
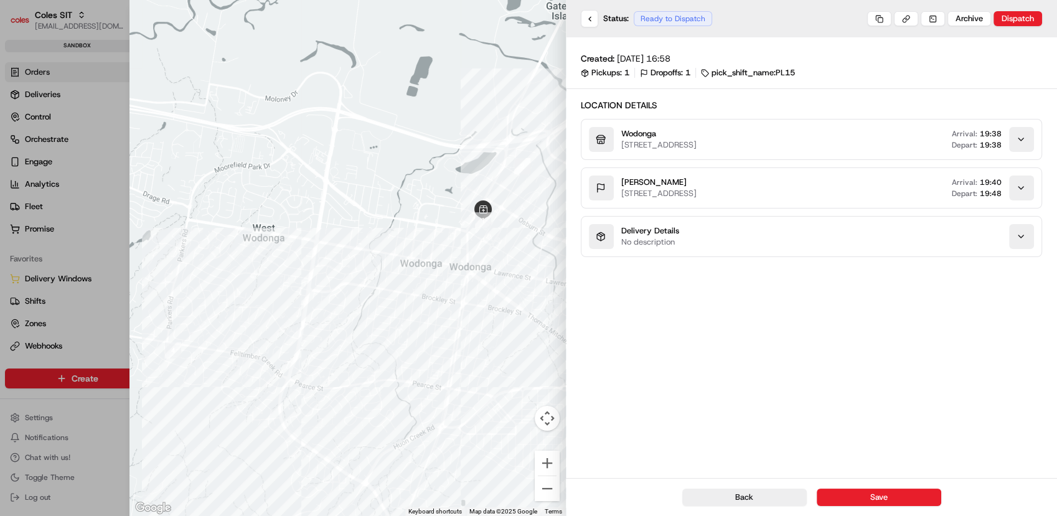
scroll to position [0, 0]
click at [1001, 235] on div "button" at bounding box center [1004, 236] width 57 height 25
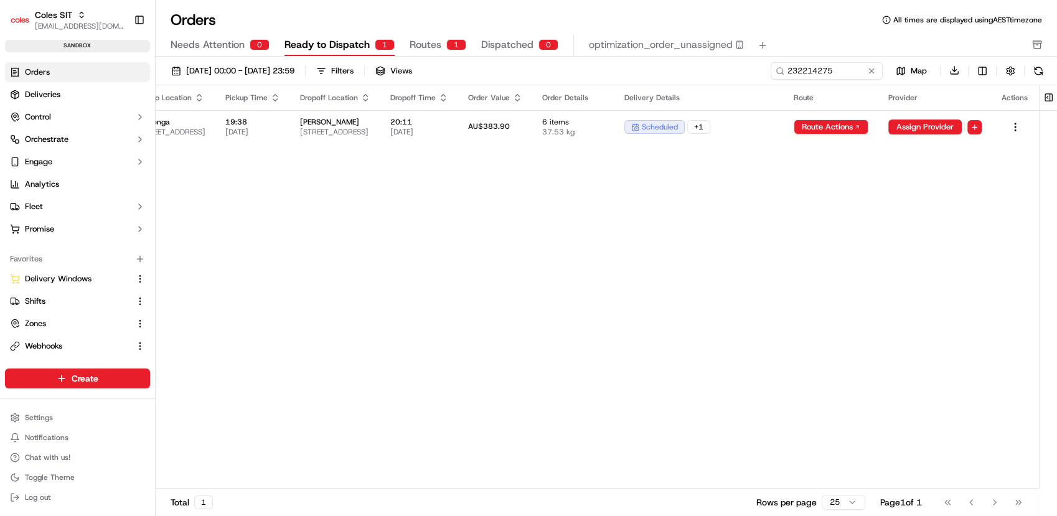
scroll to position [0, 207]
click at [841, 134] on td "Route Actions" at bounding box center [831, 127] width 95 height 34
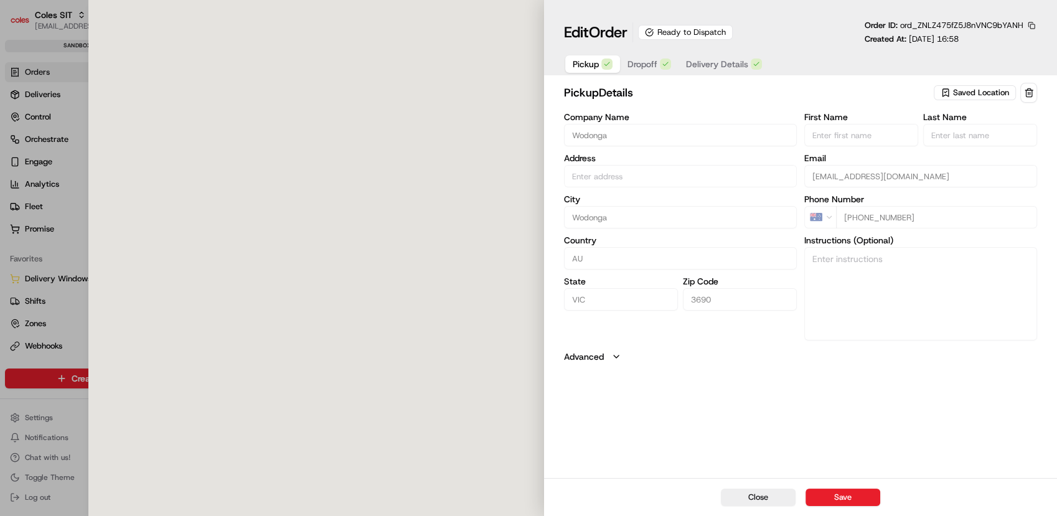
type input "[STREET_ADDRESS]"
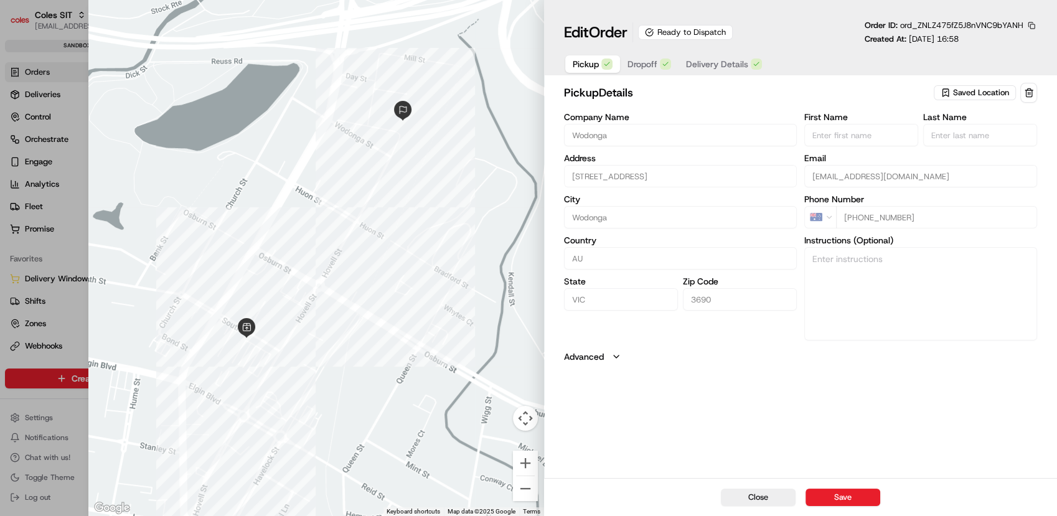
click at [612, 360] on icon "button" at bounding box center [616, 357] width 10 height 10
click at [723, 65] on span "Delivery Details" at bounding box center [717, 64] width 62 height 12
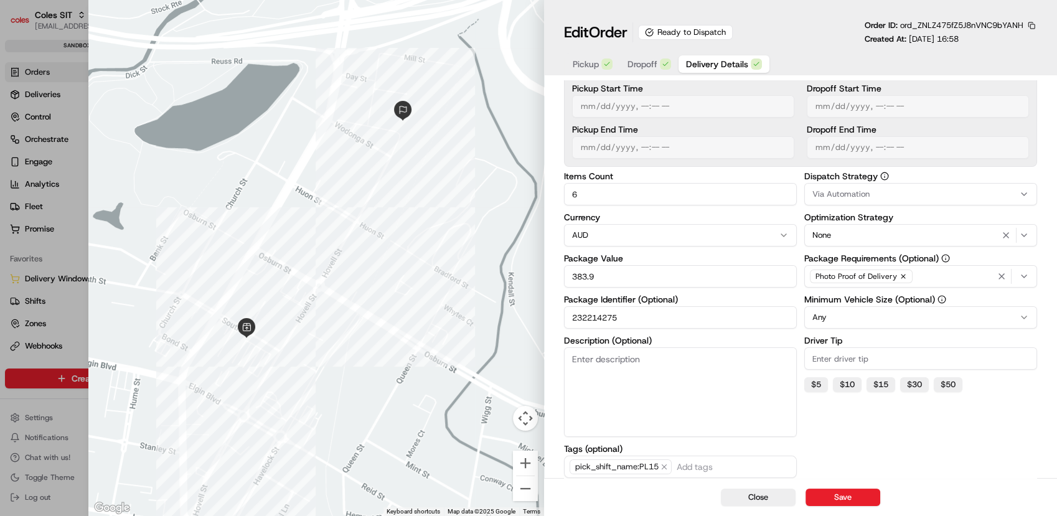
scroll to position [184, 0]
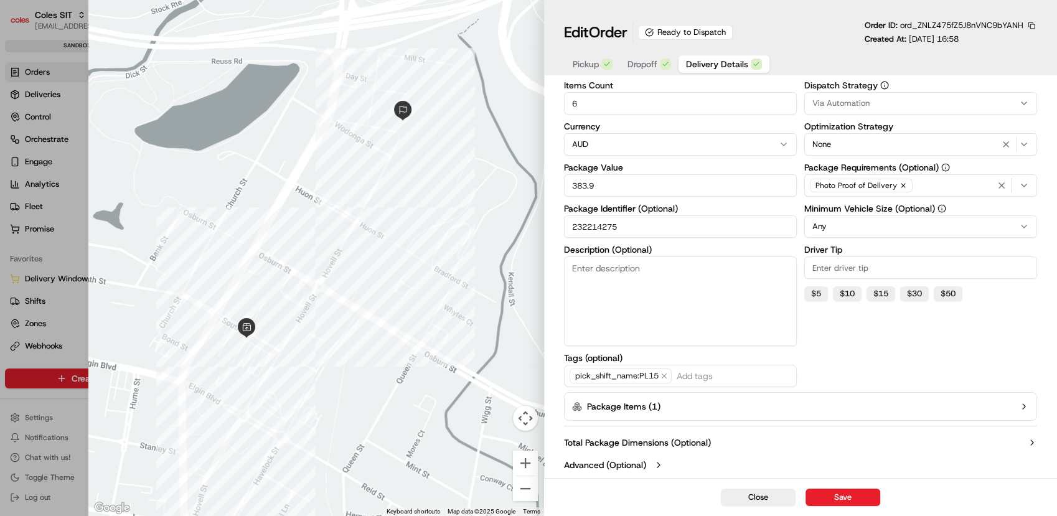
click at [777, 416] on button "Package Items ( 1 )" at bounding box center [800, 406] width 473 height 29
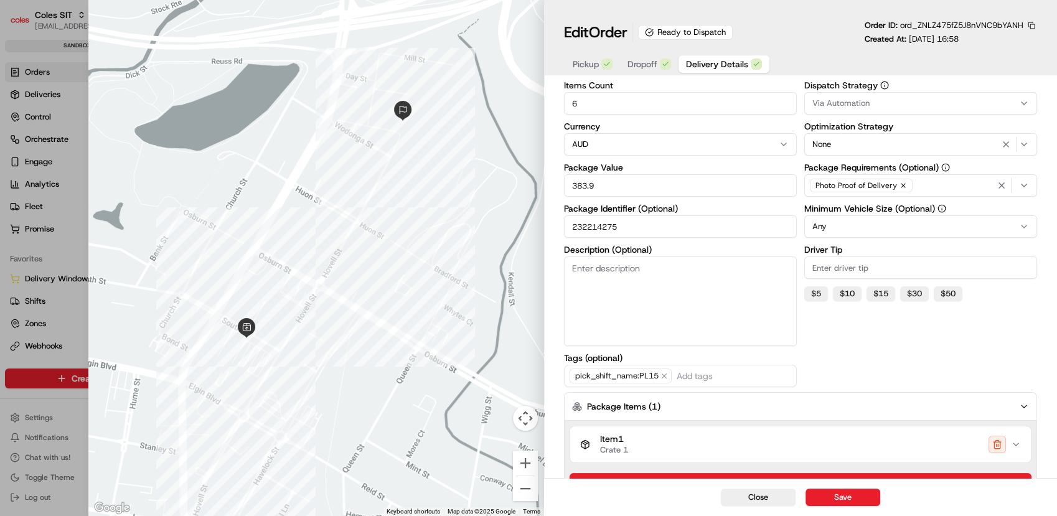
scroll to position [264, 0]
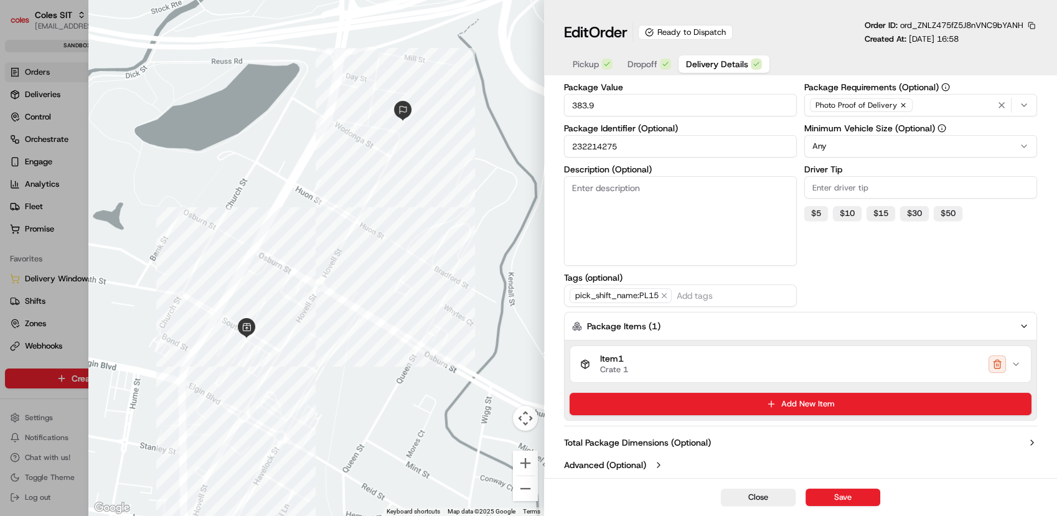
click at [765, 445] on button "Total Package Dimensions (Optional)" at bounding box center [800, 442] width 473 height 12
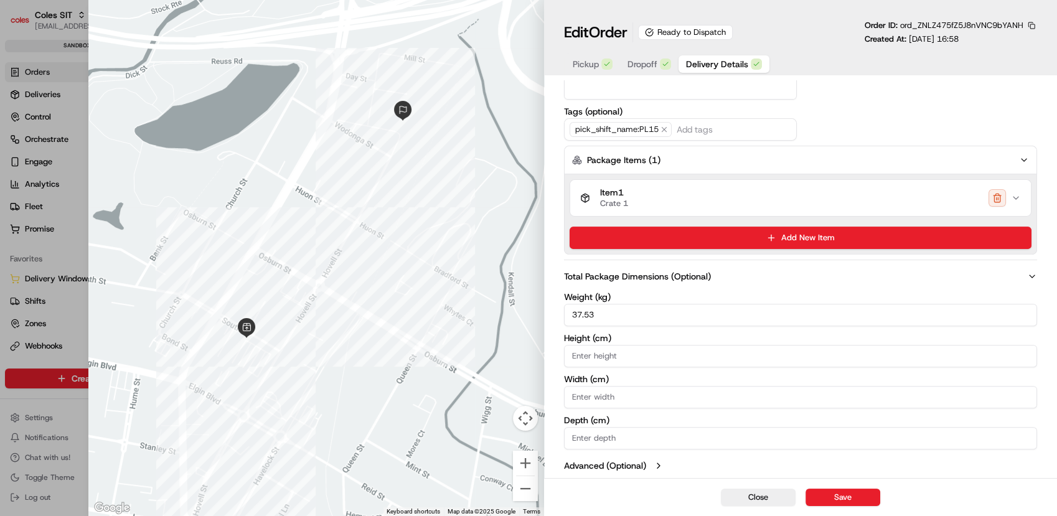
click at [9, 38] on div at bounding box center [528, 258] width 1057 height 516
type input "1"
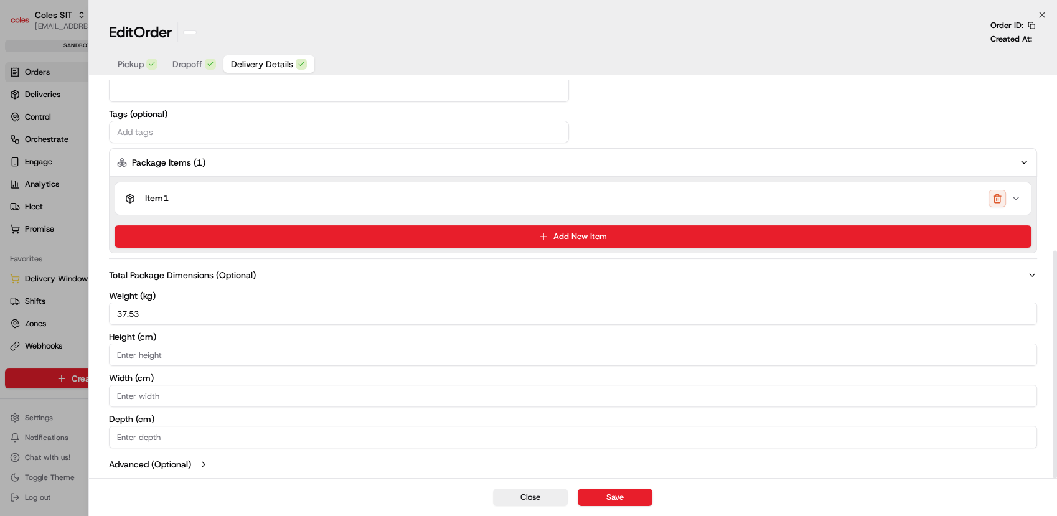
scroll to position [297, 0]
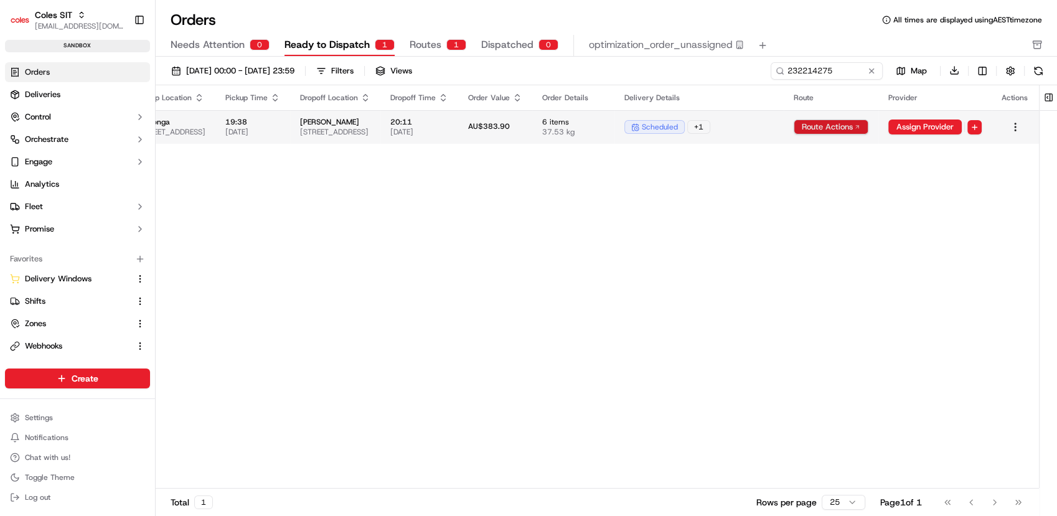
click at [844, 128] on html "Coles SIT [EMAIL_ADDRESS][DOMAIN_NAME] Toggle Sidebar sandbox Orders Deliveries…" at bounding box center [528, 258] width 1057 height 516
click at [841, 146] on div "View Route" at bounding box center [828, 149] width 73 height 19
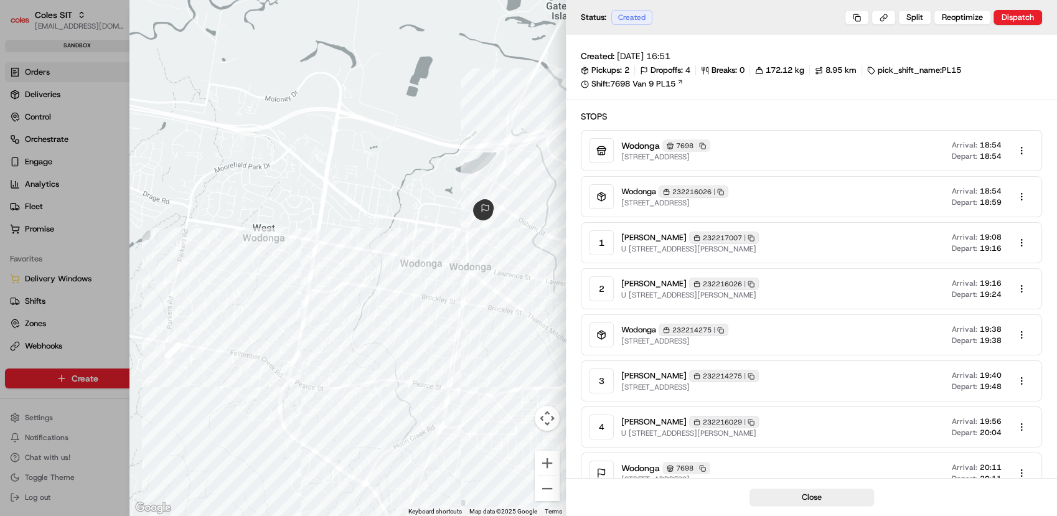
click at [747, 238] on icon "button" at bounding box center [750, 238] width 7 height 7
